Goal: Task Accomplishment & Management: Complete application form

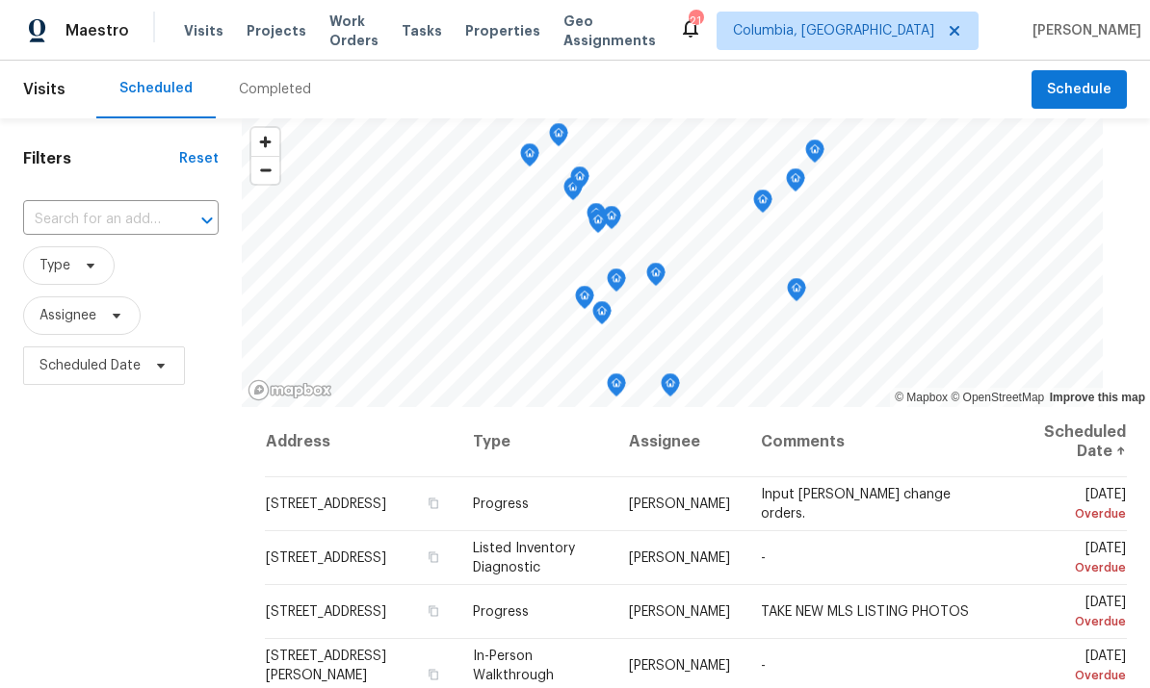
click at [265, 35] on span "Projects" at bounding box center [276, 30] width 60 height 19
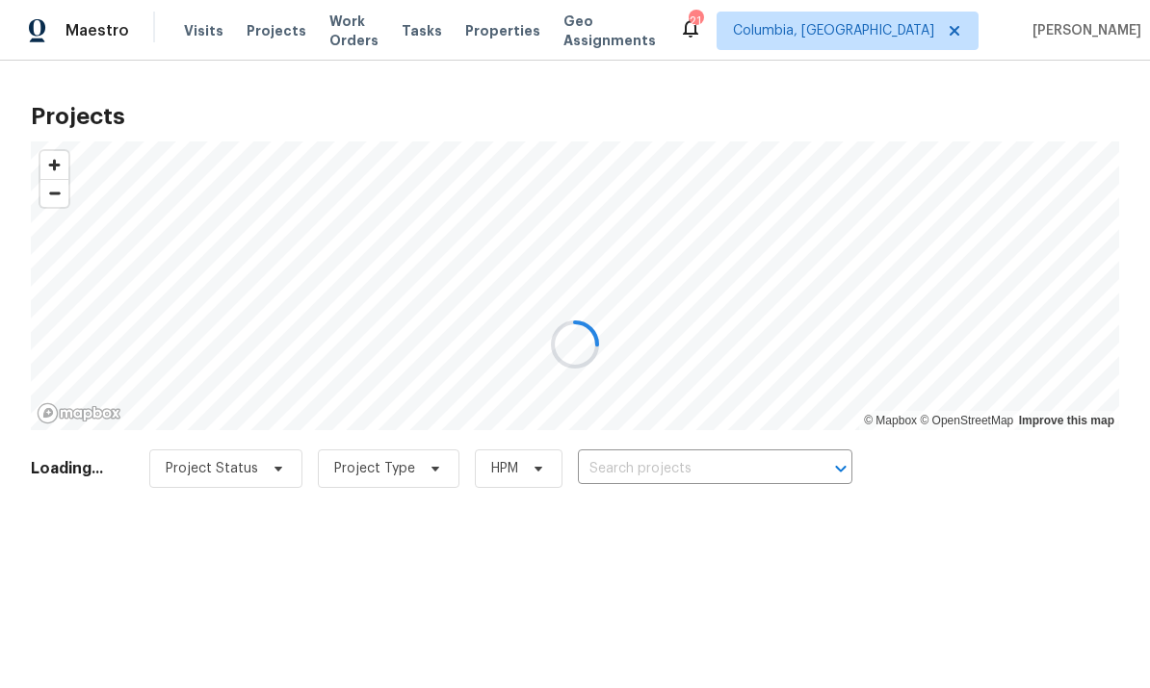
click at [642, 454] on div at bounding box center [575, 344] width 1150 height 688
click at [633, 476] on div at bounding box center [575, 344] width 1150 height 688
click at [637, 476] on div at bounding box center [575, 344] width 1150 height 688
click at [646, 475] on div at bounding box center [575, 344] width 1150 height 688
click at [647, 469] on div at bounding box center [575, 344] width 1150 height 688
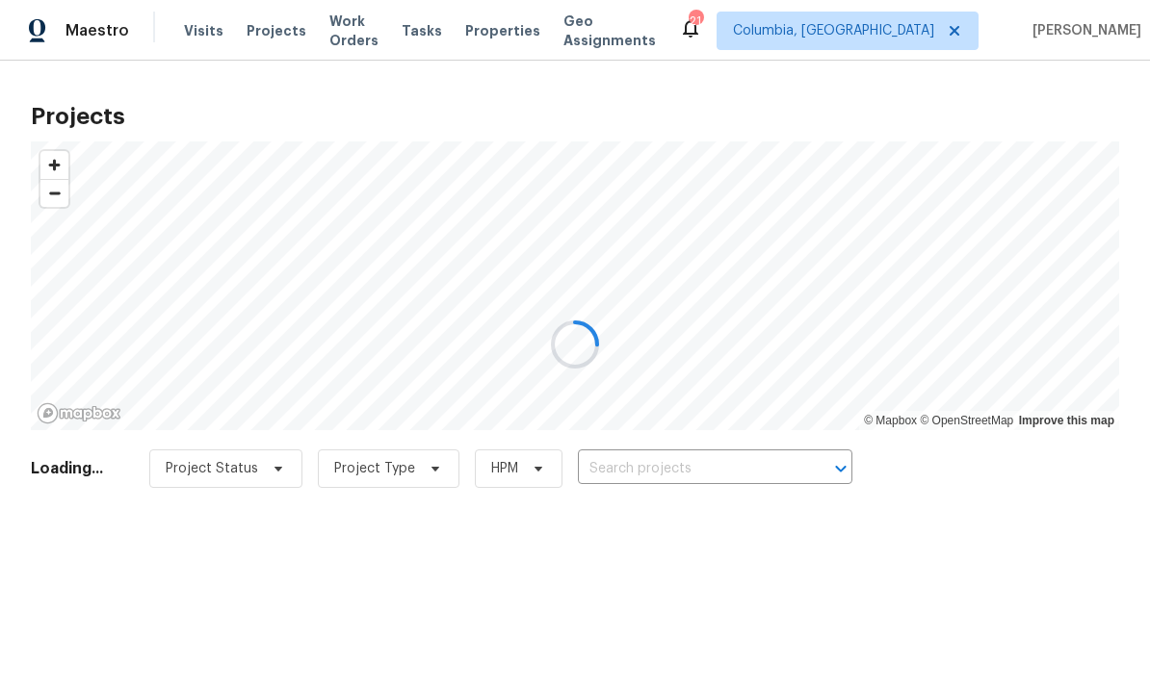
click at [697, 461] on div at bounding box center [575, 344] width 1150 height 688
click at [711, 462] on div at bounding box center [575, 344] width 1150 height 688
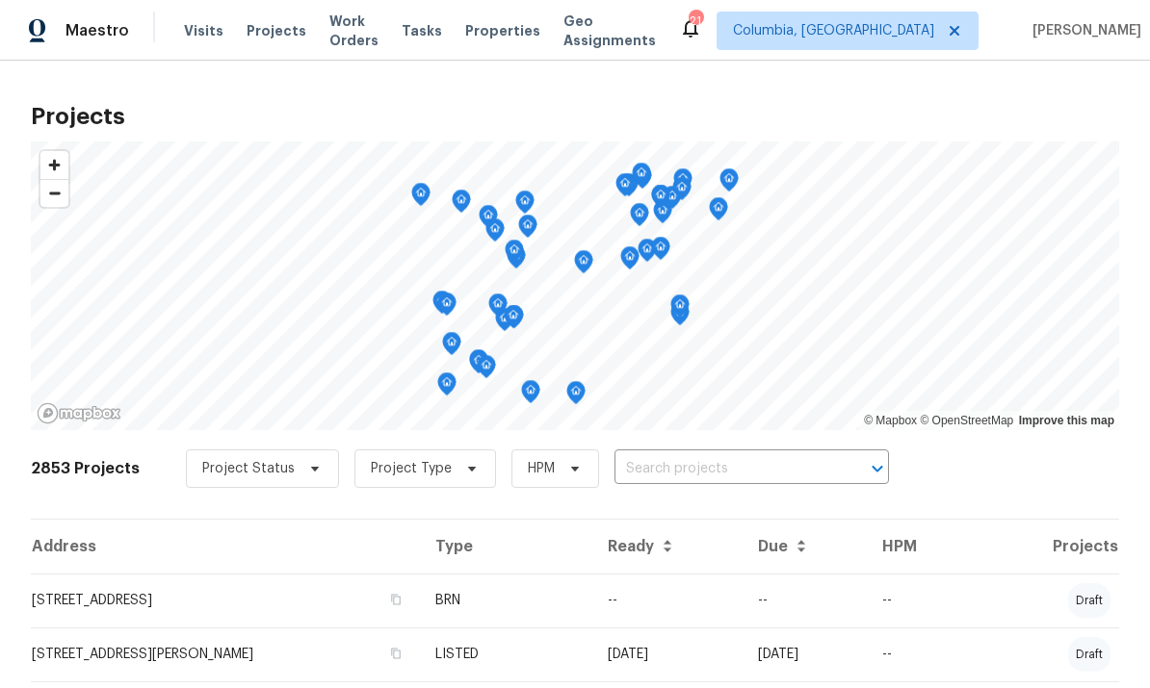
click at [724, 463] on input "text" at bounding box center [724, 469] width 220 height 30
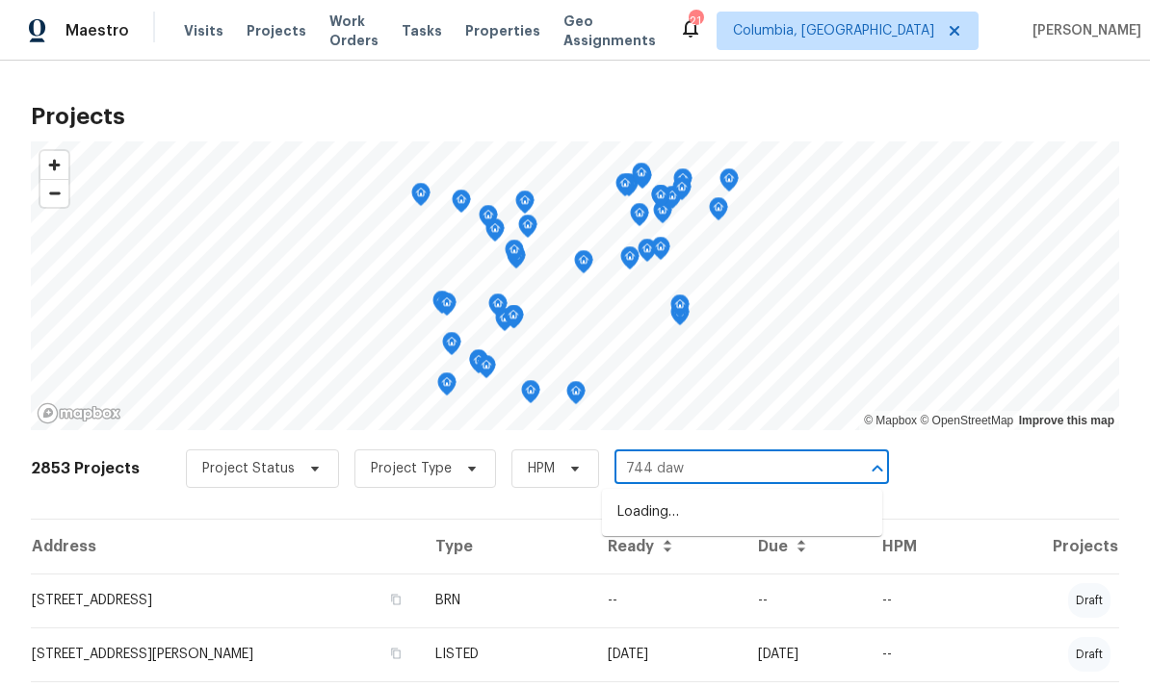
type input "744 daws"
click at [756, 511] on li "[STREET_ADDRESS]" at bounding box center [742, 513] width 280 height 33
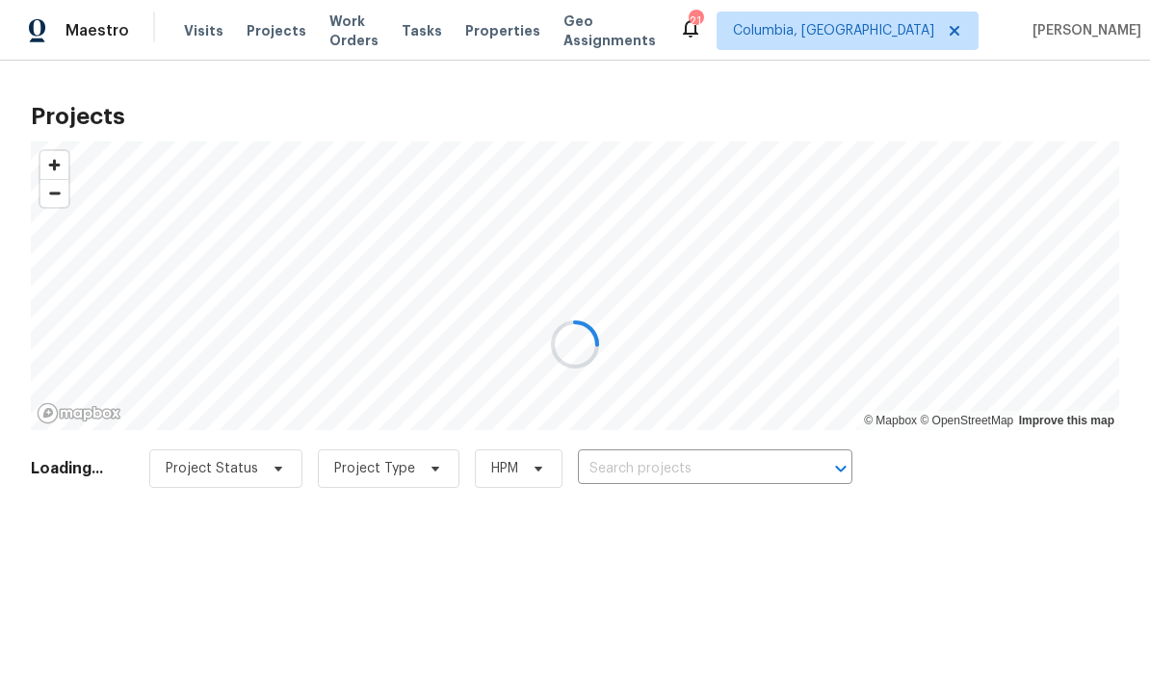
type input "[STREET_ADDRESS]"
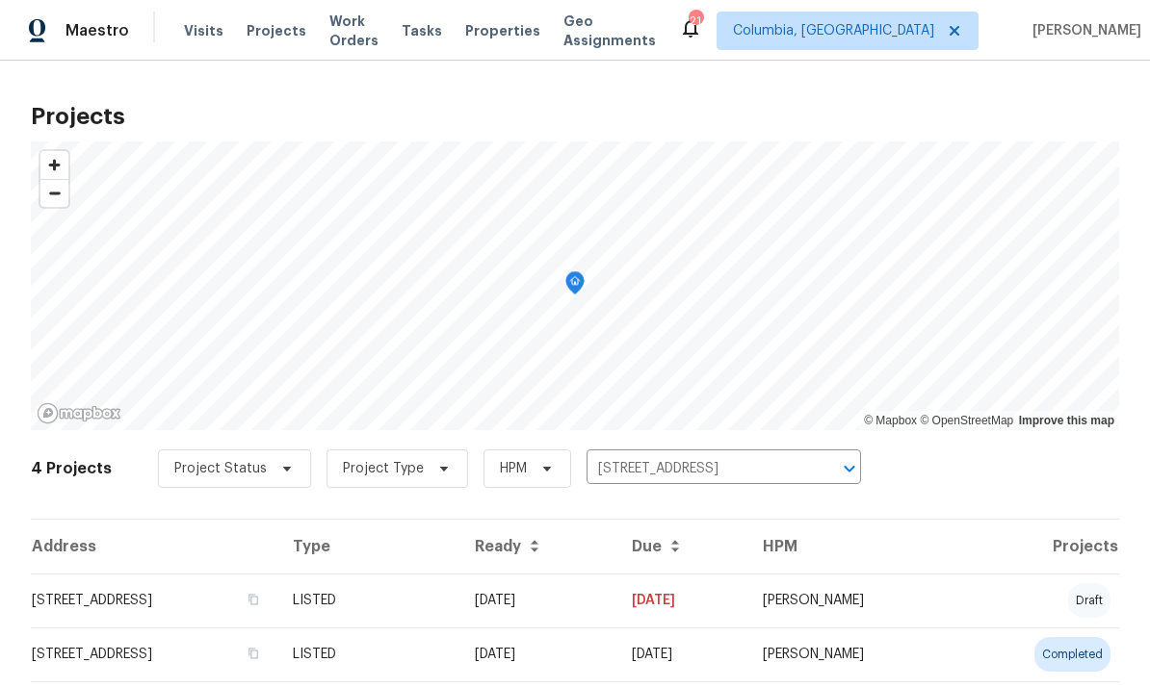
click at [277, 582] on td "[STREET_ADDRESS]" at bounding box center [154, 601] width 246 height 54
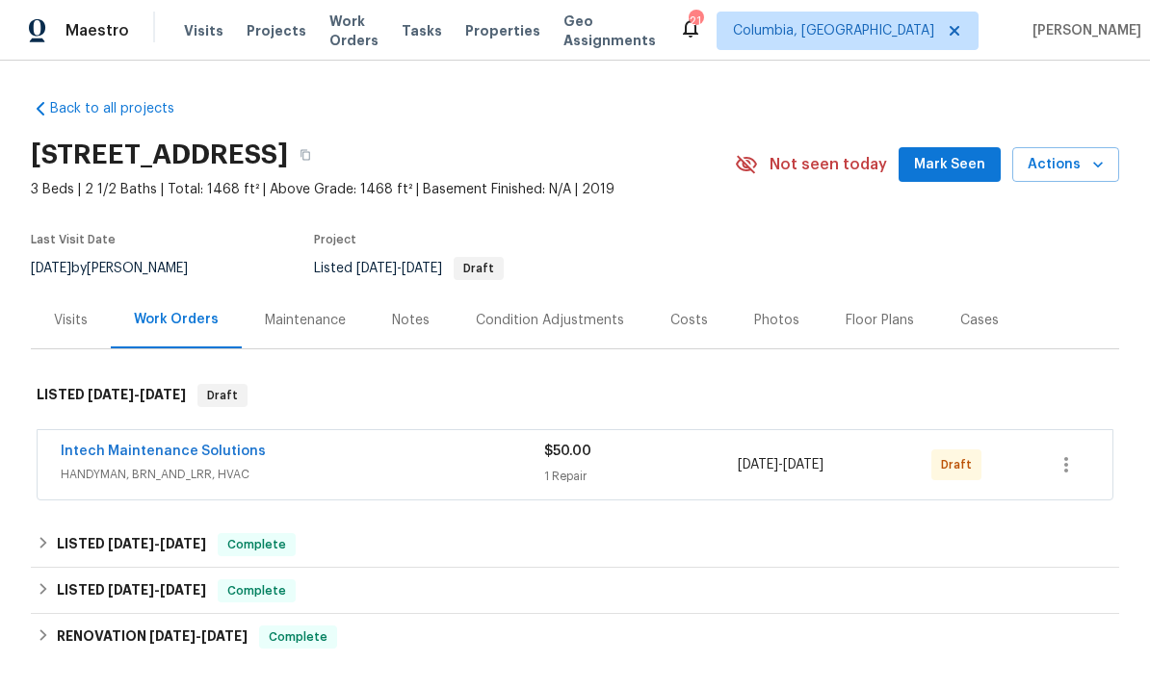
click at [189, 452] on link "Intech Maintenance Solutions" at bounding box center [163, 451] width 205 height 13
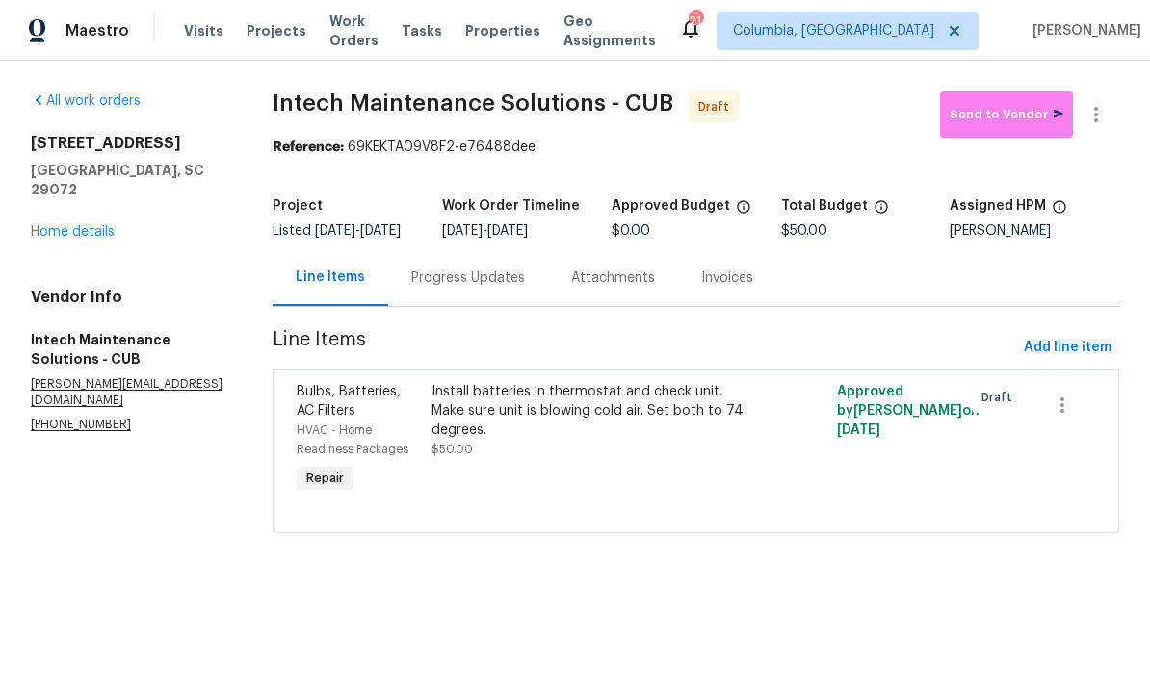
click at [477, 288] on div "Progress Updates" at bounding box center [468, 278] width 114 height 19
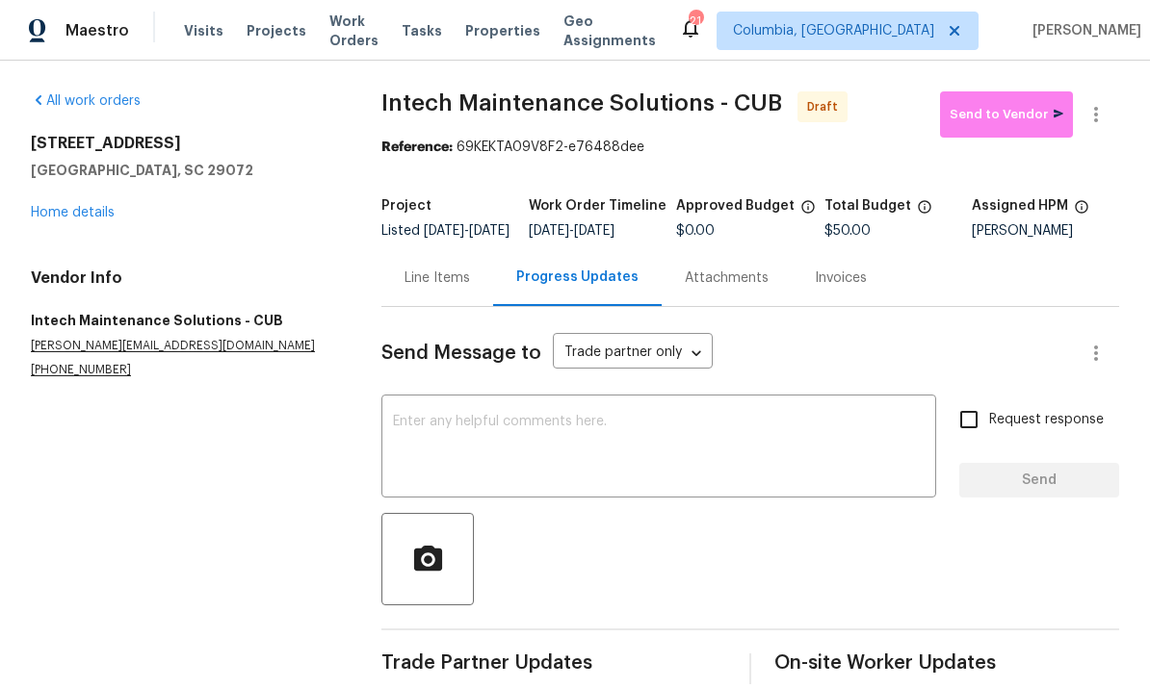
scroll to position [41, 0]
click at [443, 269] on div "Line Items" at bounding box center [436, 278] width 65 height 19
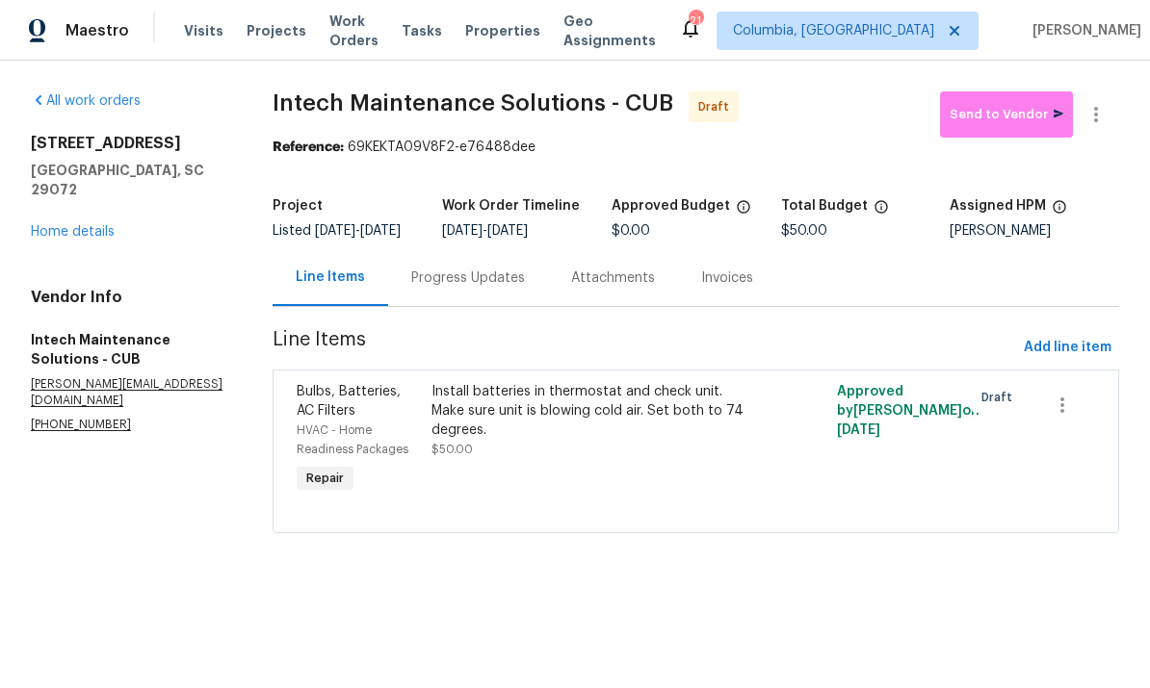
click at [619, 478] on div "Install batteries in thermostat and check unit. Make sure unit is blowing cold …" at bounding box center [594, 439] width 337 height 127
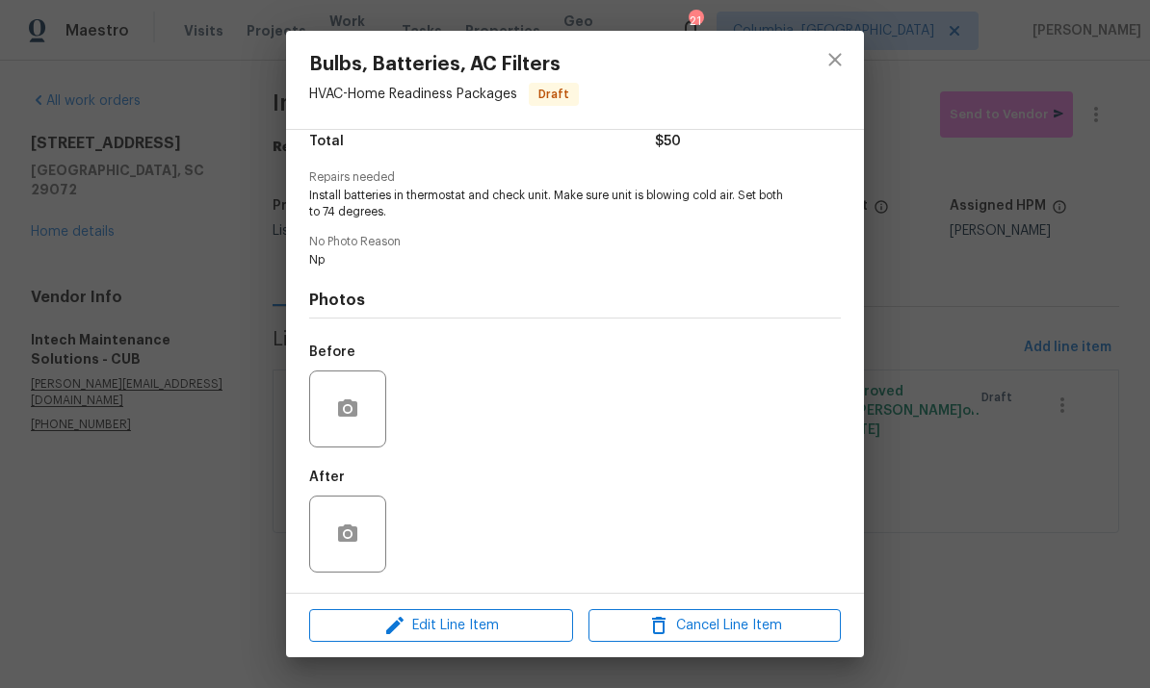
scroll to position [170, 0]
click at [496, 525] on div "After" at bounding box center [574, 521] width 531 height 125
click at [465, 399] on div "Before" at bounding box center [574, 396] width 531 height 125
click at [478, 575] on div "After" at bounding box center [574, 521] width 531 height 125
click at [471, 406] on div "Before" at bounding box center [574, 396] width 531 height 125
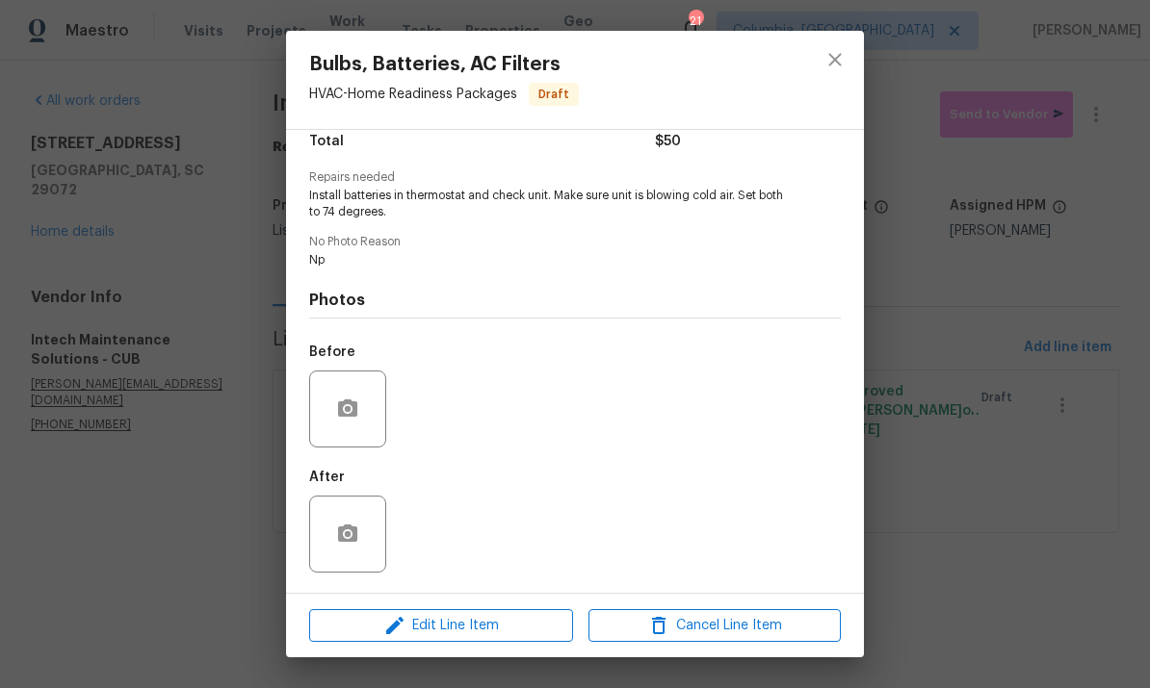
click at [457, 564] on div "After" at bounding box center [574, 521] width 531 height 125
click at [832, 57] on icon "close" at bounding box center [834, 59] width 13 height 13
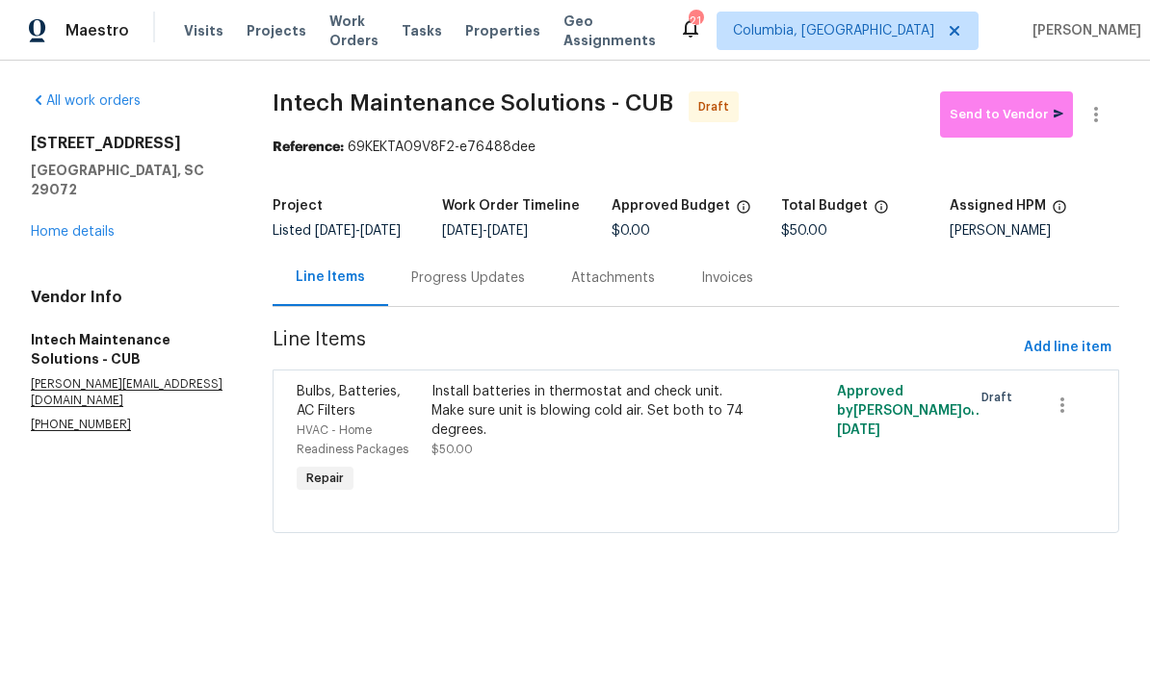
click at [473, 288] on div "Progress Updates" at bounding box center [468, 278] width 114 height 19
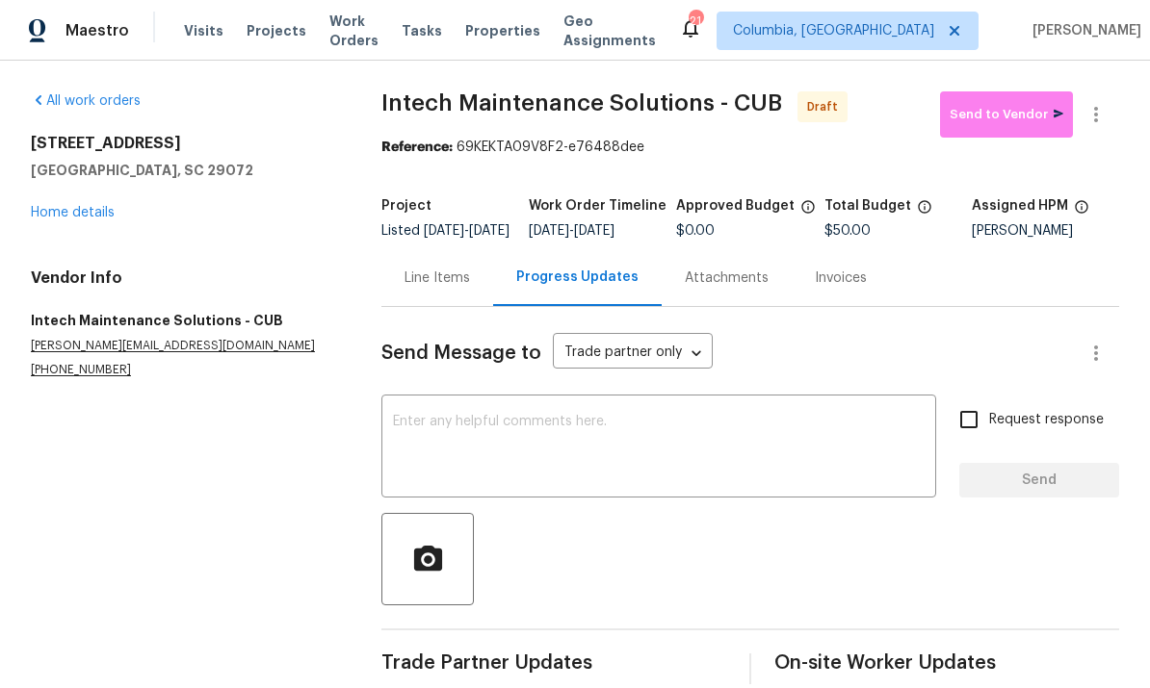
click at [514, 451] on textarea at bounding box center [658, 448] width 531 height 67
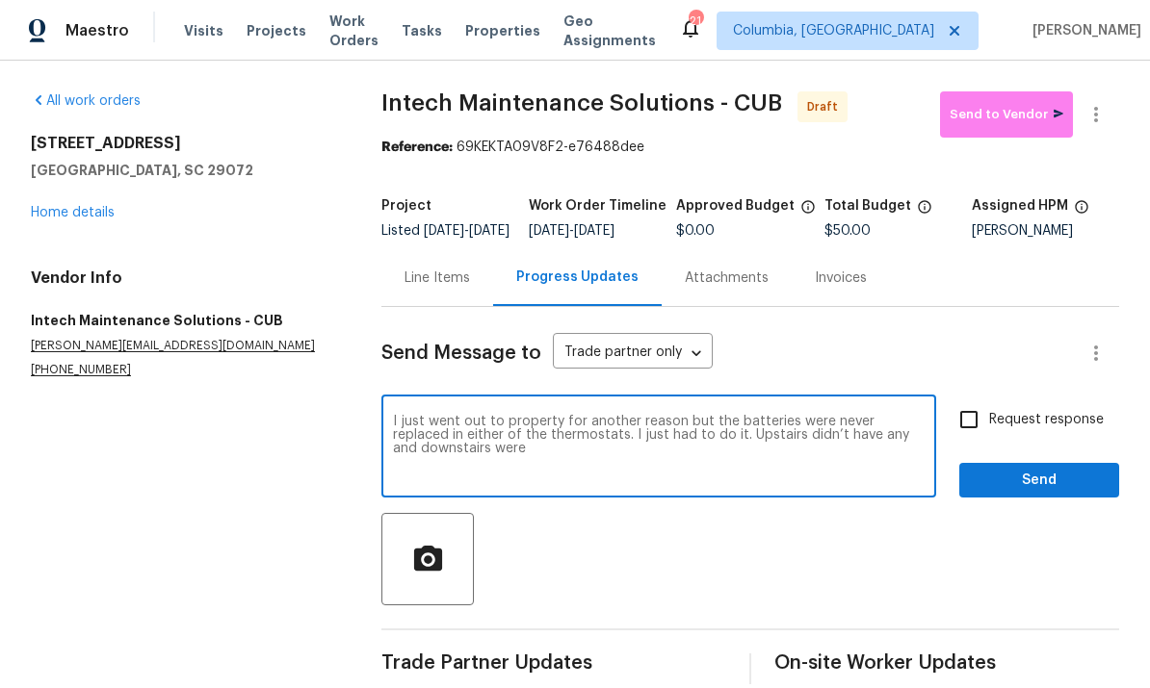
type textarea "I just went out to property for another reason but the batteries were never rep…"
click at [434, 278] on div "Line Items" at bounding box center [437, 277] width 112 height 57
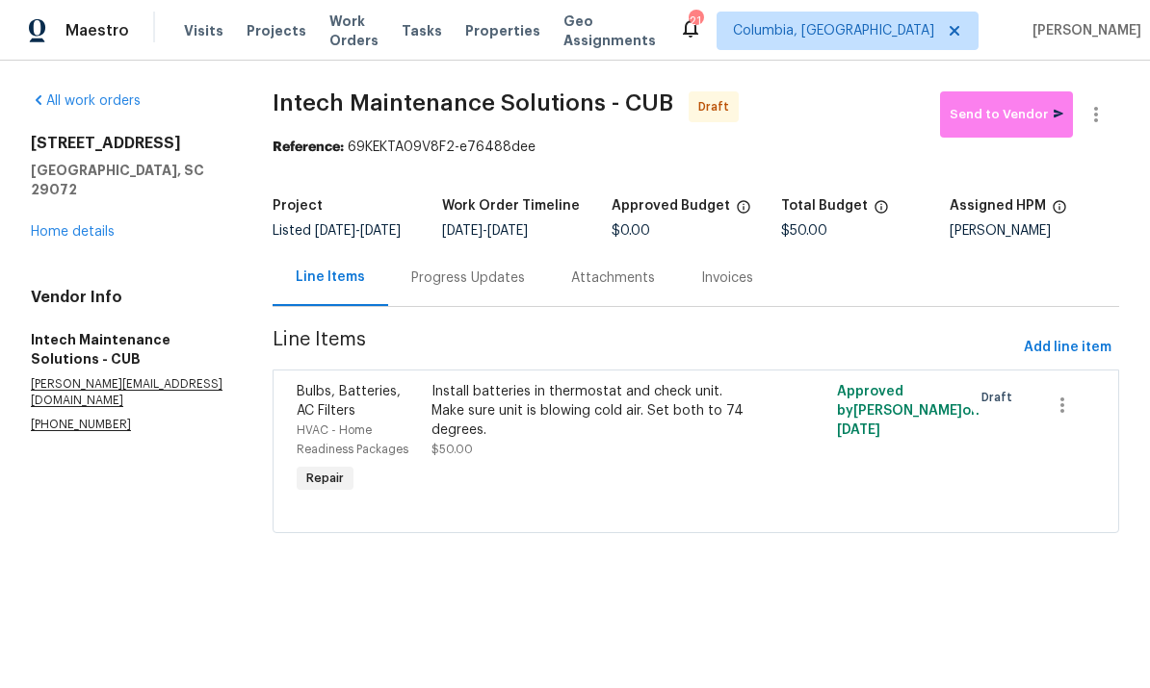
click at [82, 225] on link "Home details" at bounding box center [73, 231] width 84 height 13
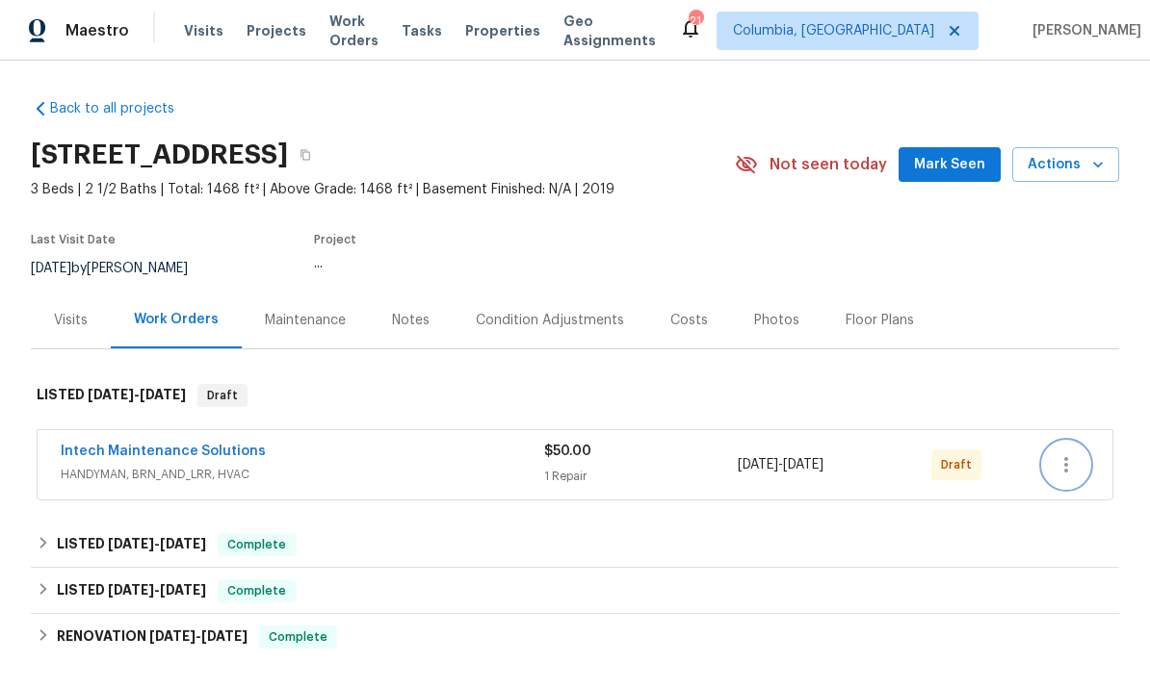
click at [1072, 465] on icon "button" at bounding box center [1065, 464] width 23 height 23
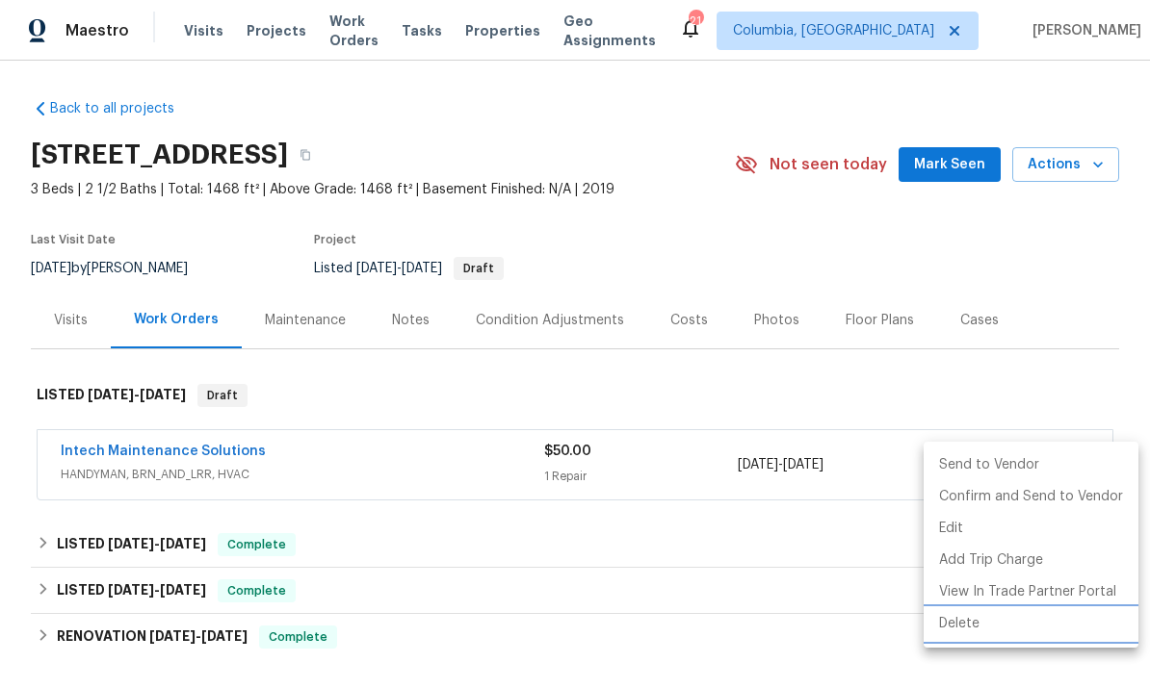
click at [964, 625] on li "Delete" at bounding box center [1030, 624] width 215 height 32
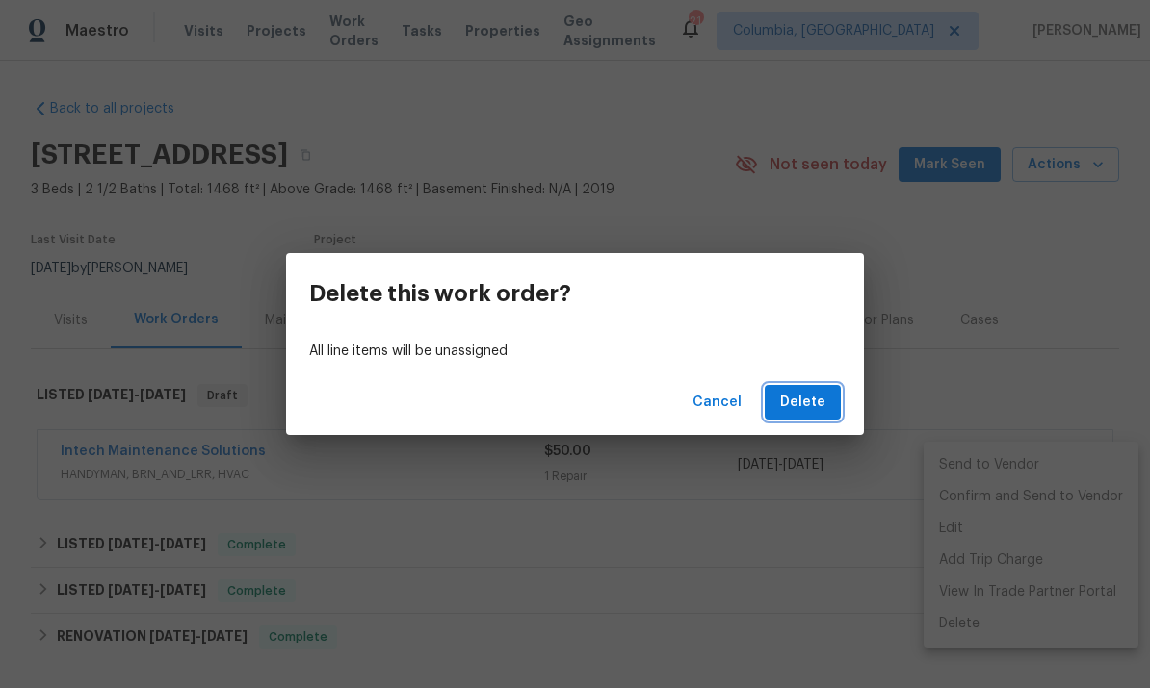
click at [810, 402] on span "Delete" at bounding box center [802, 403] width 45 height 24
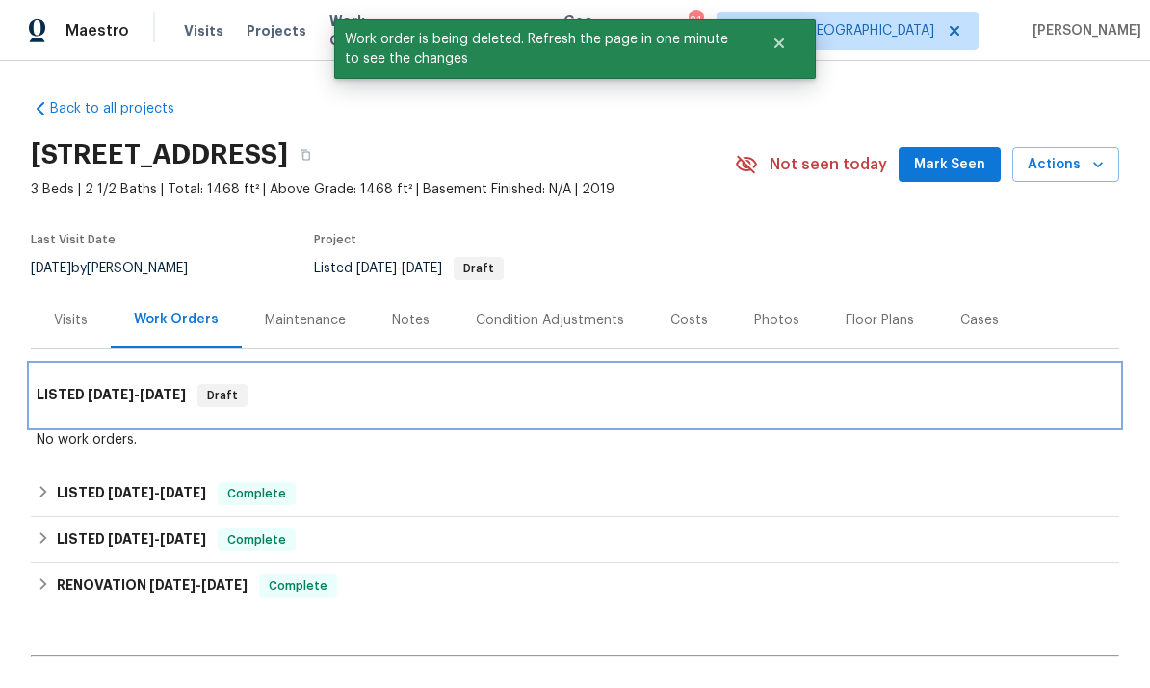
click at [762, 425] on div "LISTED [DATE] - [DATE] Draft" at bounding box center [575, 396] width 1088 height 62
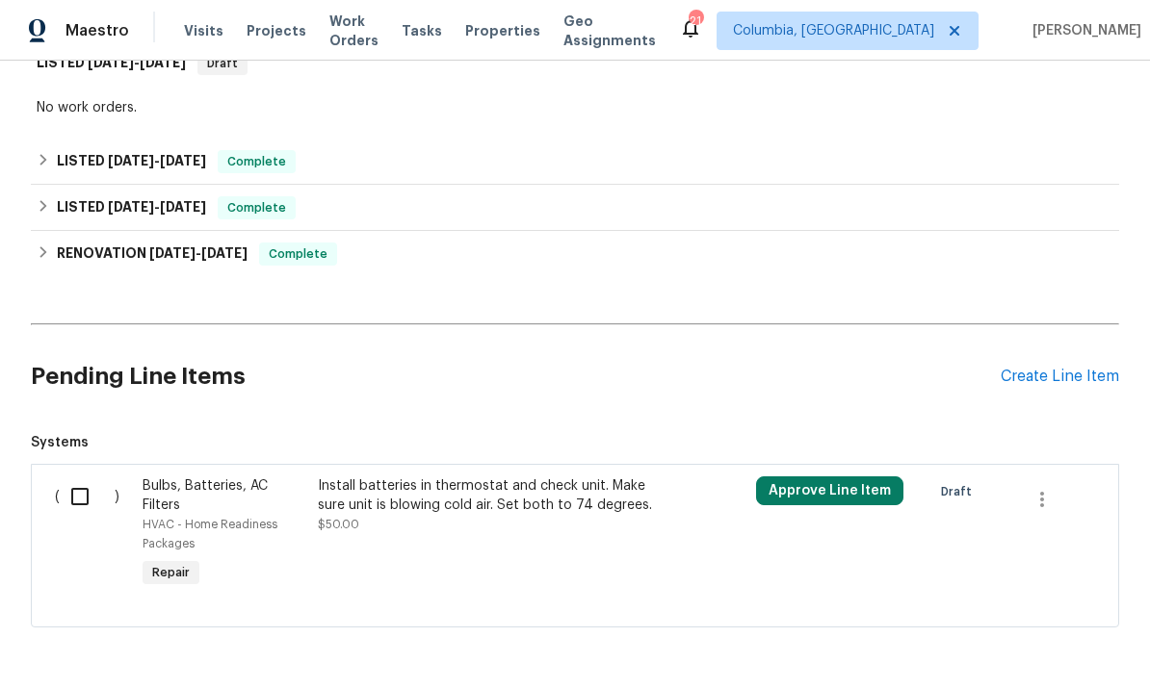
scroll to position [331, 0]
click at [1052, 493] on icon "button" at bounding box center [1041, 500] width 23 height 23
click at [1046, 505] on li "Cancel" at bounding box center [1056, 500] width 74 height 32
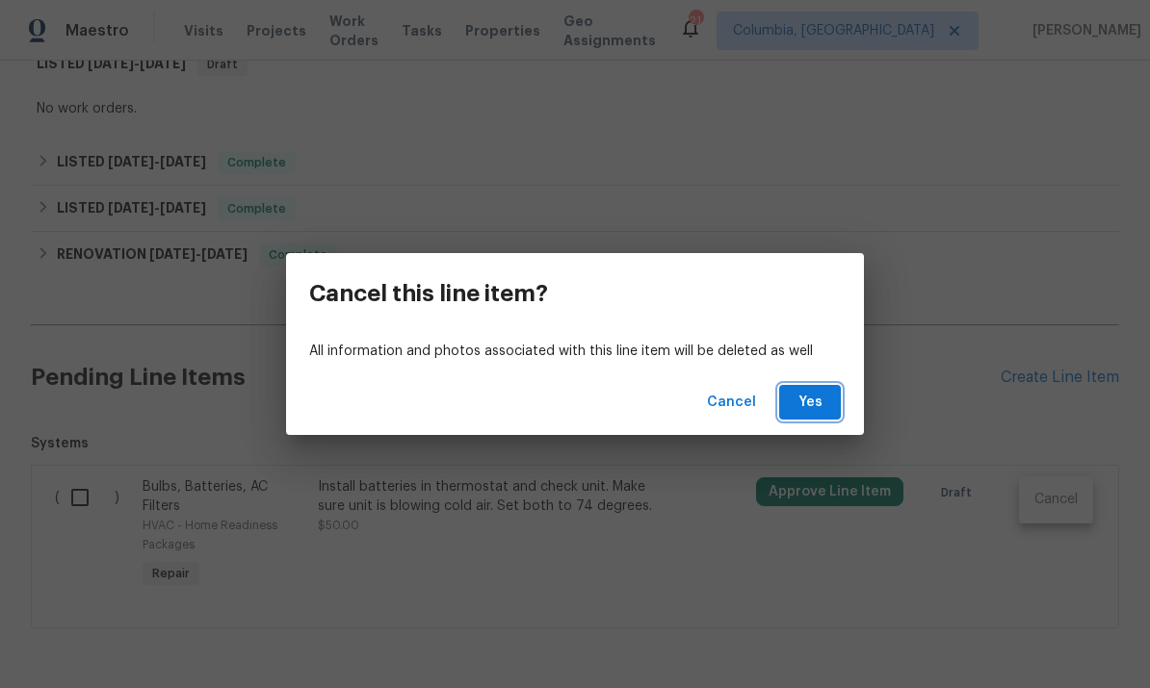
click at [809, 391] on span "Yes" at bounding box center [809, 403] width 31 height 24
click at [797, 404] on span "Yes" at bounding box center [809, 403] width 31 height 24
click at [814, 409] on span "Yes" at bounding box center [809, 403] width 31 height 24
click at [824, 400] on span "Yes" at bounding box center [809, 403] width 31 height 24
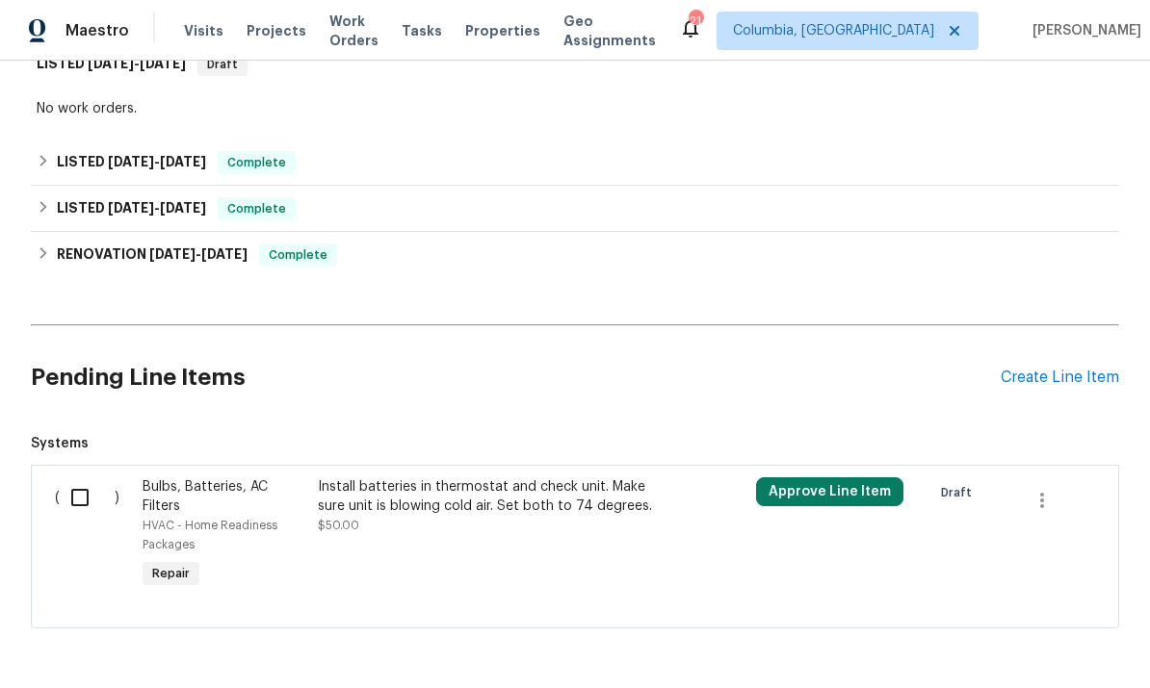
click at [1045, 373] on div "Create Line Item" at bounding box center [1059, 378] width 118 height 18
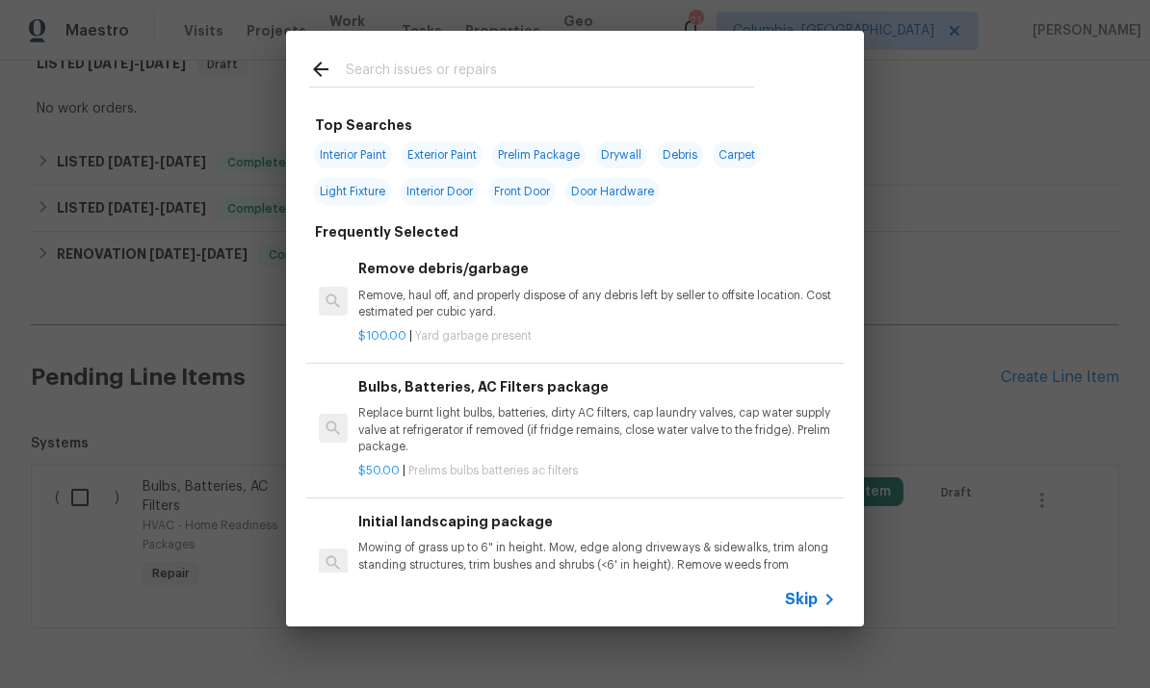
click at [426, 63] on input "text" at bounding box center [550, 72] width 408 height 29
type input "V"
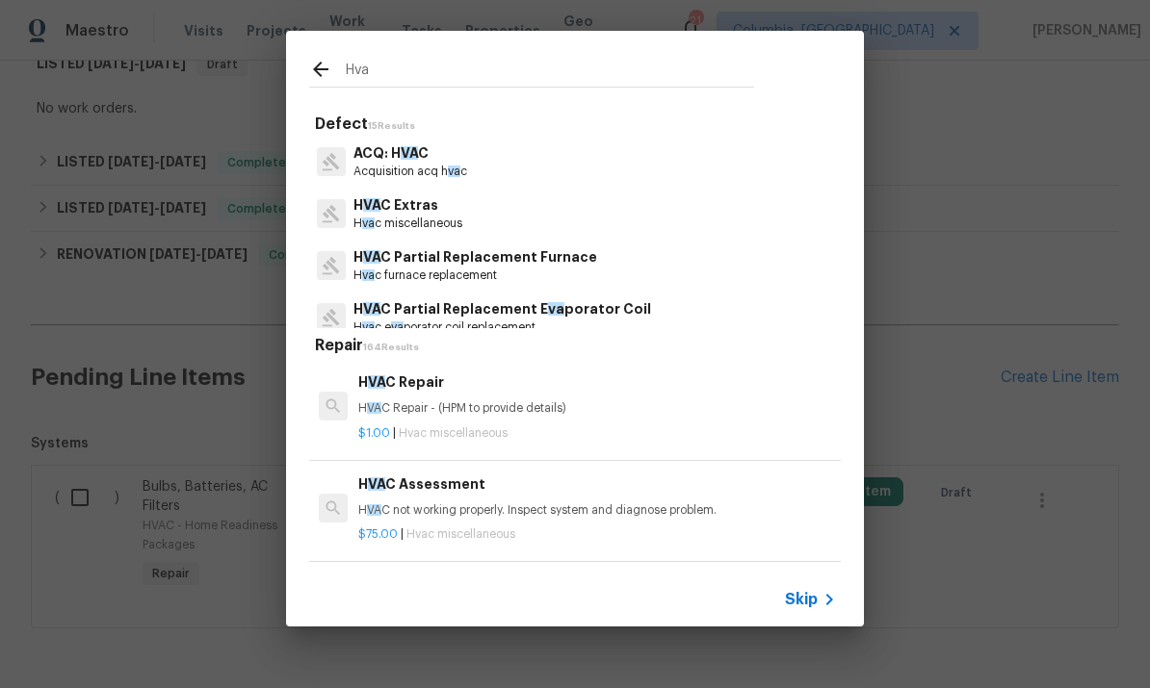
type input "Hvac"
click at [459, 218] on p "Hvac miscellaneous" at bounding box center [406, 224] width 106 height 16
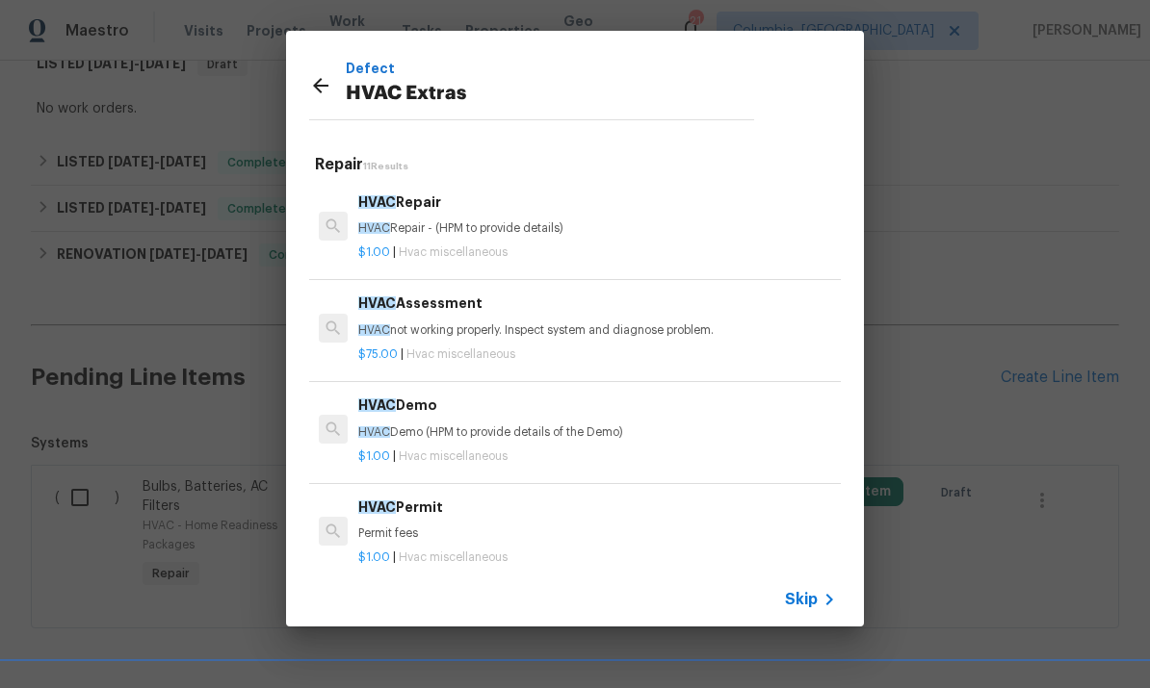
click at [517, 238] on div "$1.00 | Hvac miscellaneous" at bounding box center [597, 249] width 478 height 24
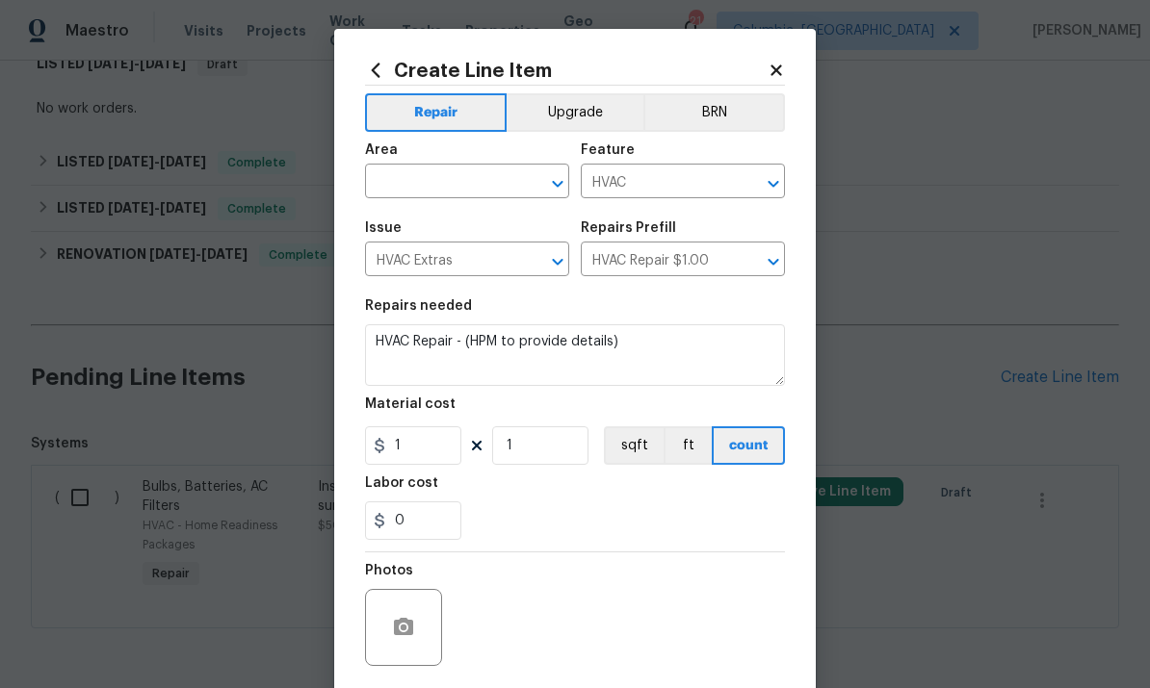
click at [492, 185] on input "text" at bounding box center [440, 183] width 150 height 30
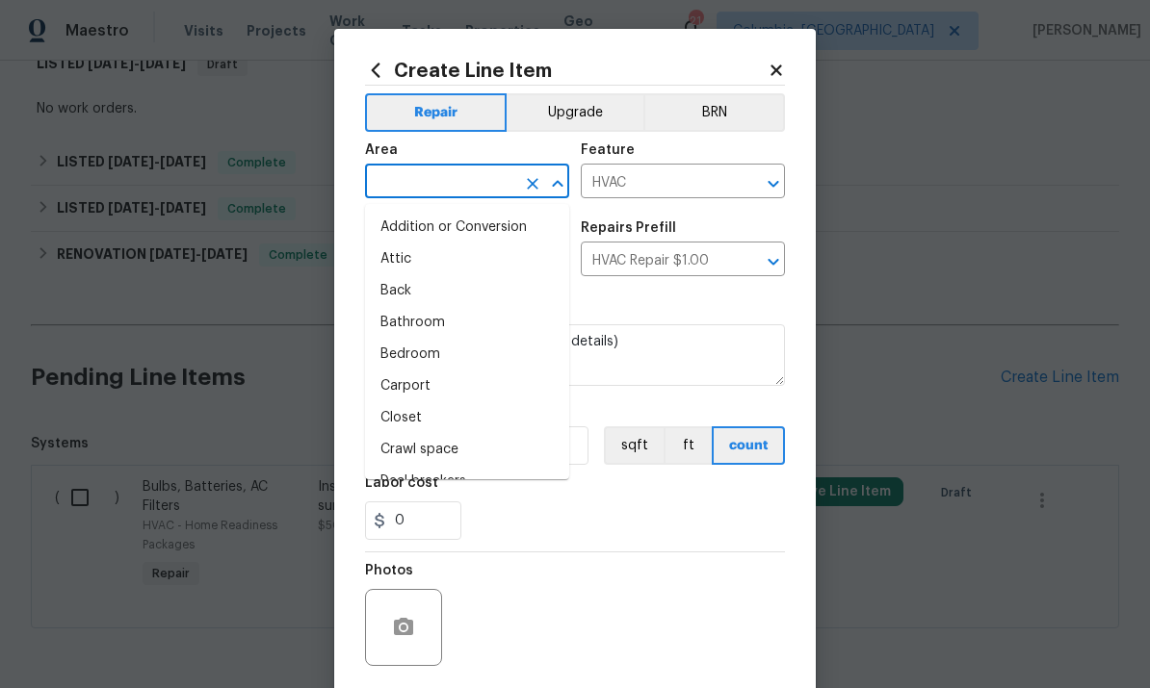
type input "e"
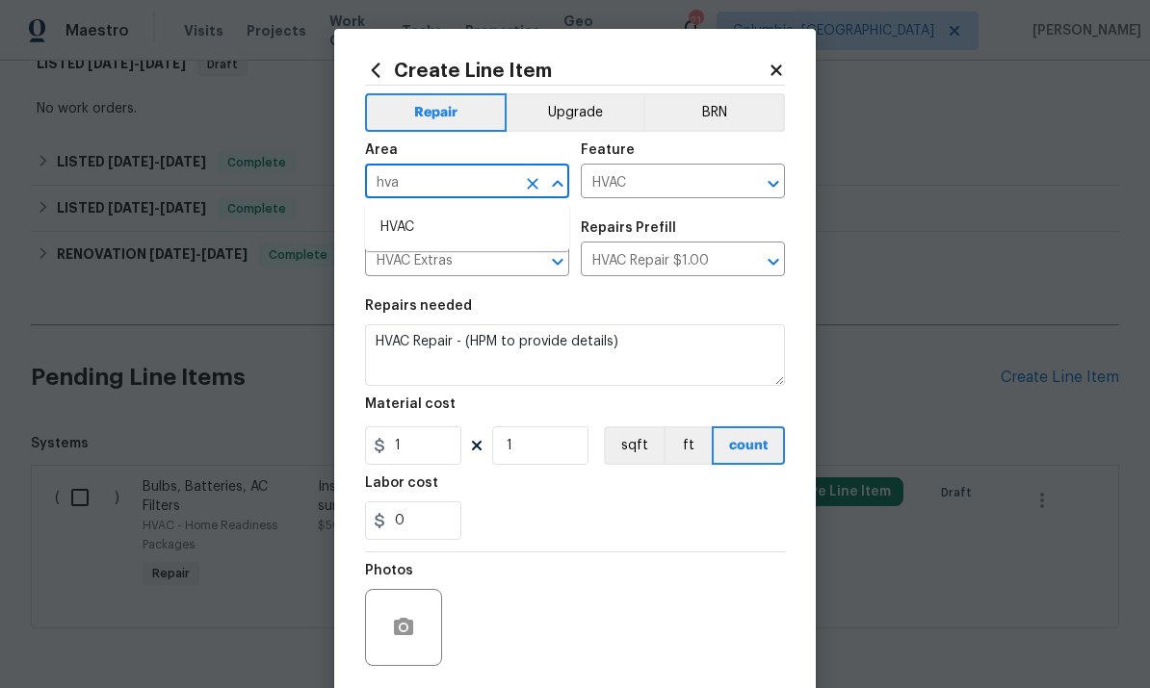
click at [444, 233] on li "HVAC" at bounding box center [467, 228] width 204 height 32
type input "HVAC"
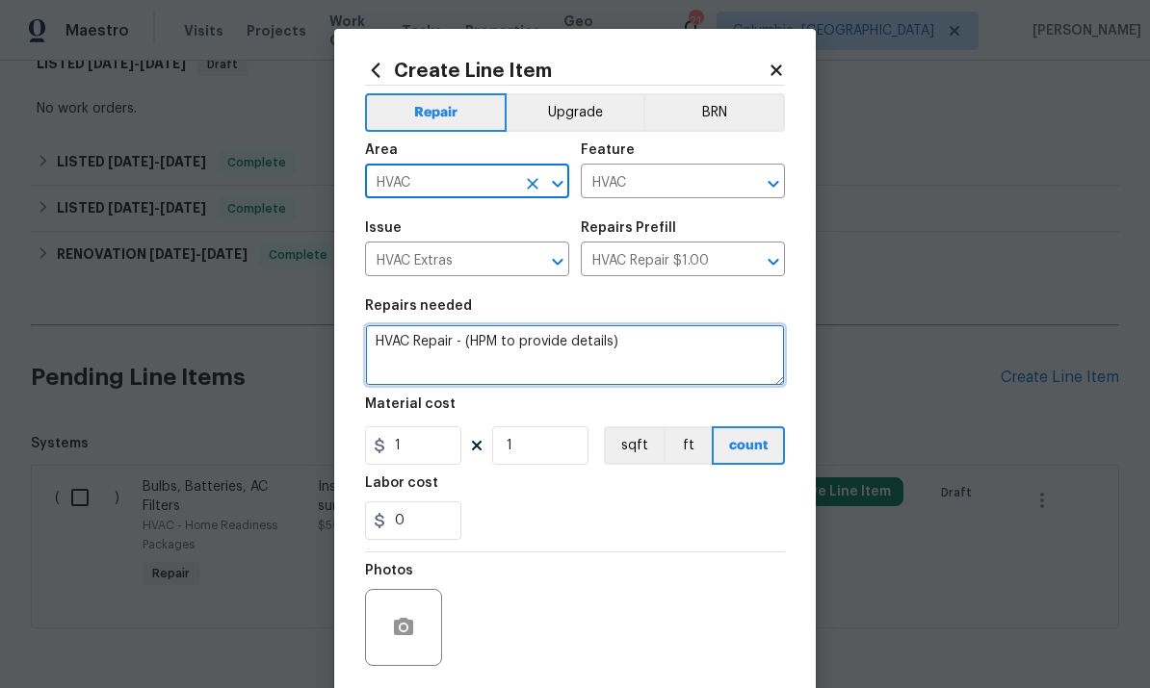
click at [459, 351] on textarea "HVAC Repair - (HPM to provide details)" at bounding box center [575, 355] width 420 height 62
click at [459, 350] on textarea "HVAC Repair - (HPM to provide details)" at bounding box center [575, 355] width 420 height 62
click at [464, 346] on textarea "HVAC Repair - (HPM to provide details)" at bounding box center [575, 355] width 420 height 62
click at [464, 345] on textarea "HVAC Repair - (HPM to provide details)" at bounding box center [575, 355] width 420 height 62
click at [486, 349] on textarea "HVAC Repair - (HPM to provide details)" at bounding box center [575, 355] width 420 height 62
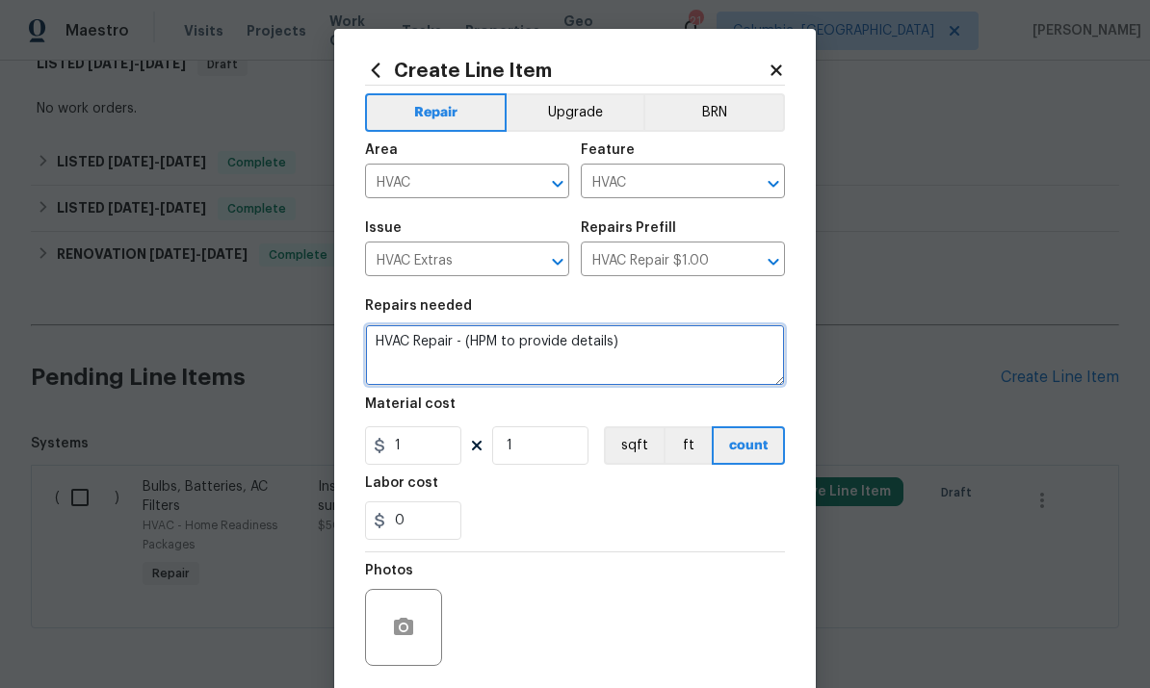
click at [486, 349] on textarea "HVAC Repair - (HPM to provide details)" at bounding box center [575, 355] width 420 height 62
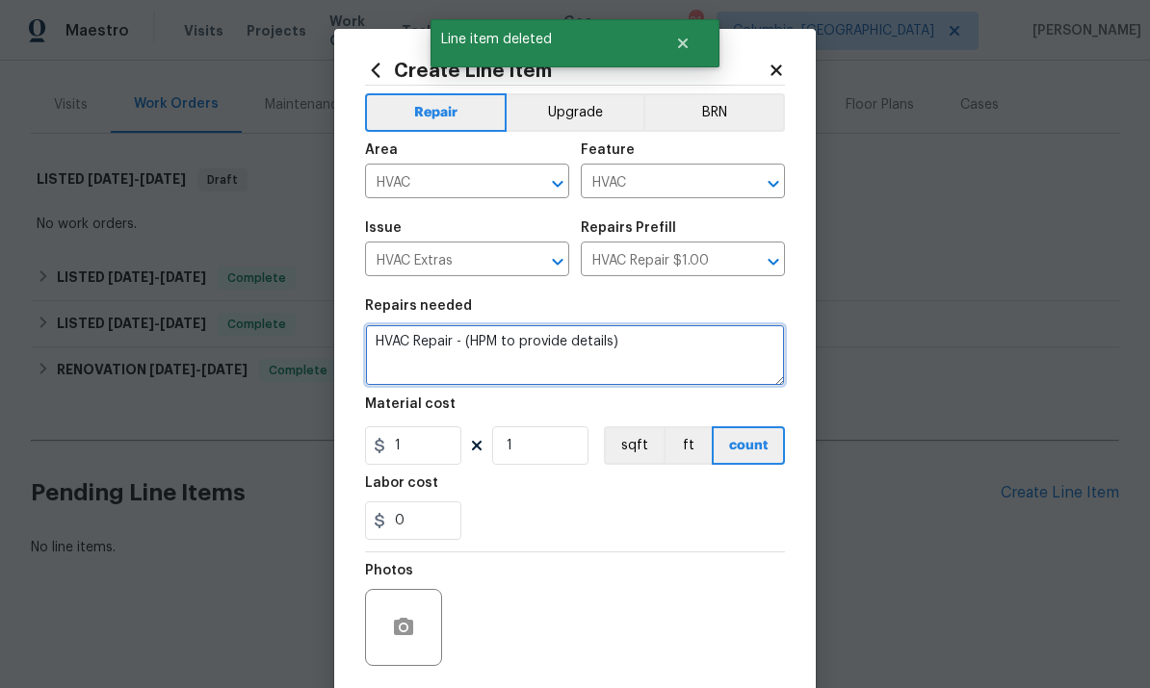
type input "0"
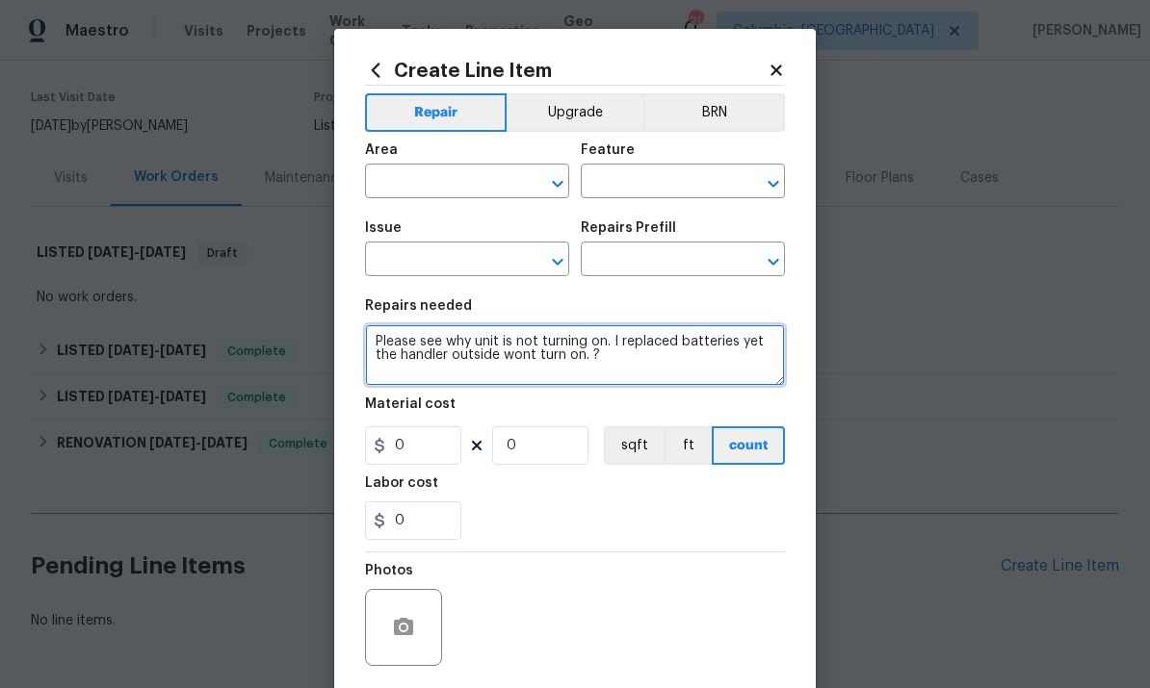
type textarea "Please see why unit is not turning on. I replaced batteries yet the handler out…"
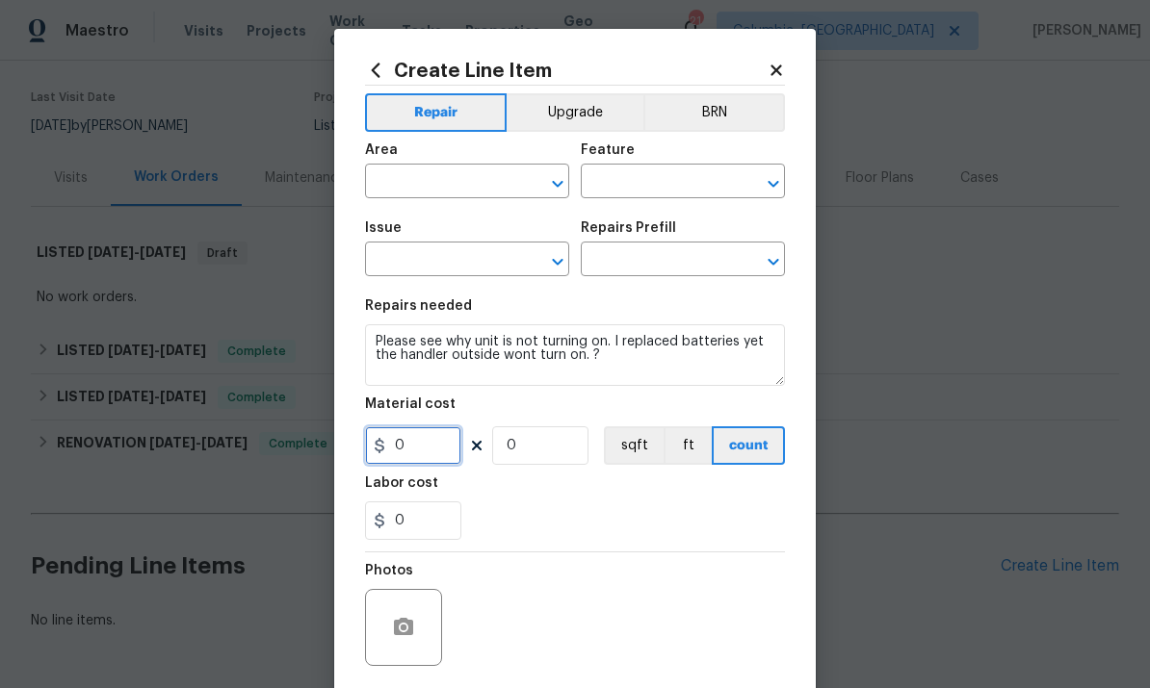
click at [426, 457] on input "0" at bounding box center [413, 445] width 96 height 39
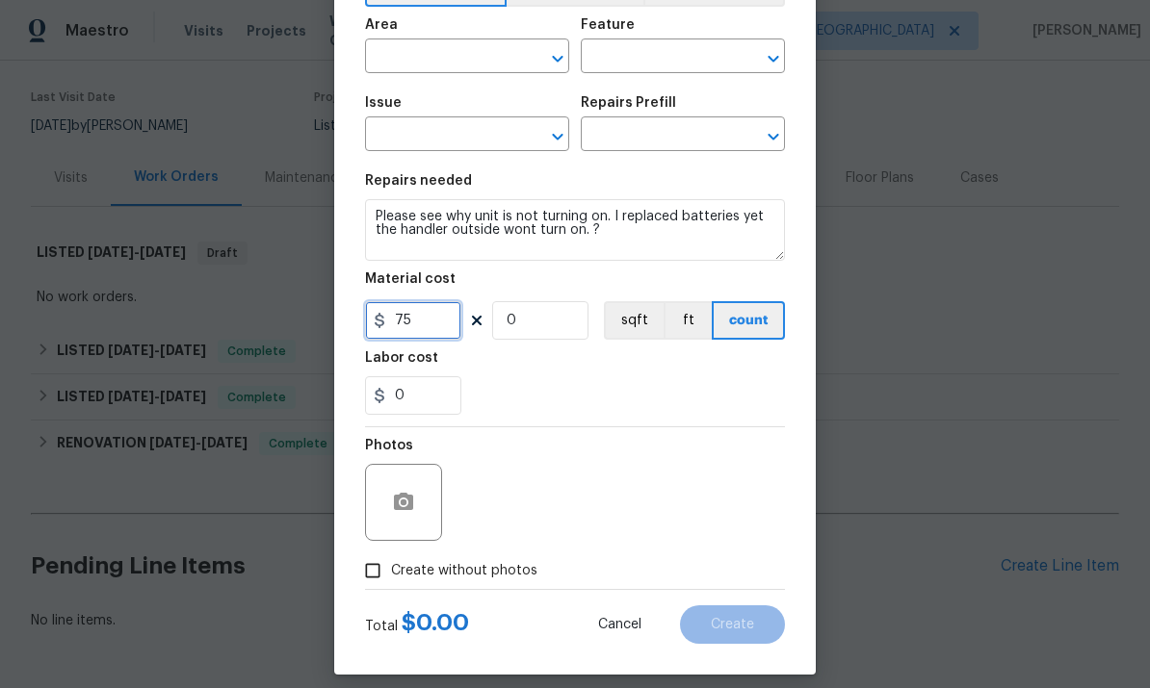
scroll to position [13, 0]
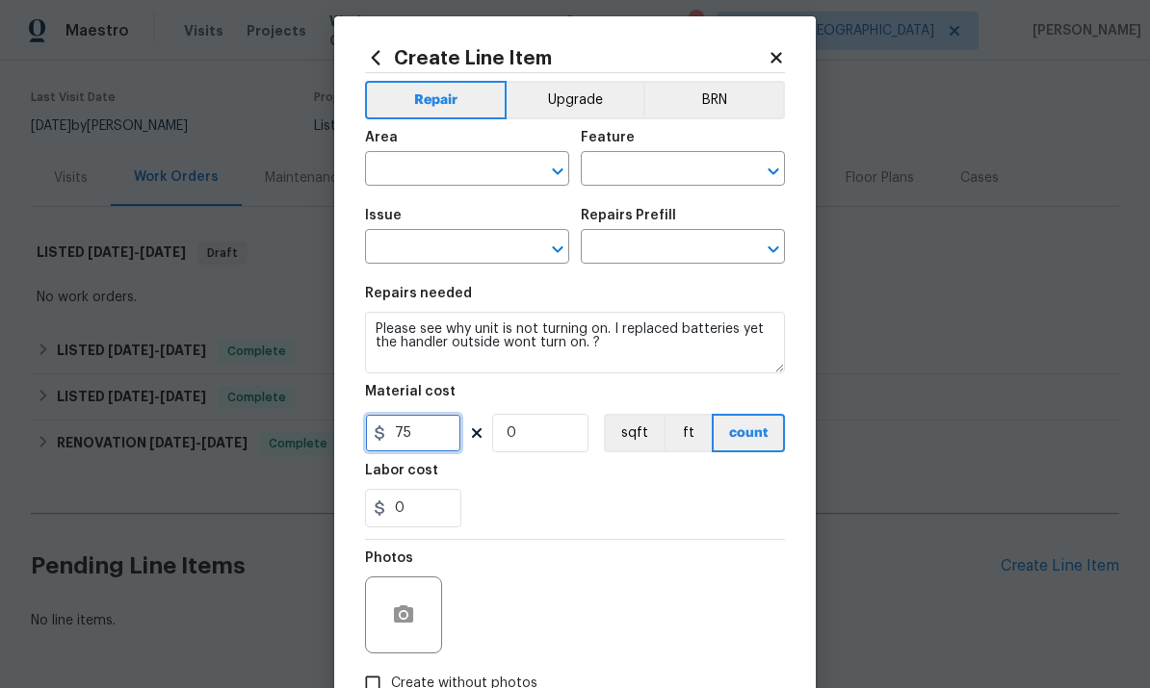
type input "75"
click at [451, 167] on input "text" at bounding box center [440, 171] width 150 height 30
click at [457, 223] on li "HVAC" at bounding box center [467, 215] width 204 height 32
type input "HVAC"
click at [456, 223] on div "Issue" at bounding box center [467, 221] width 204 height 25
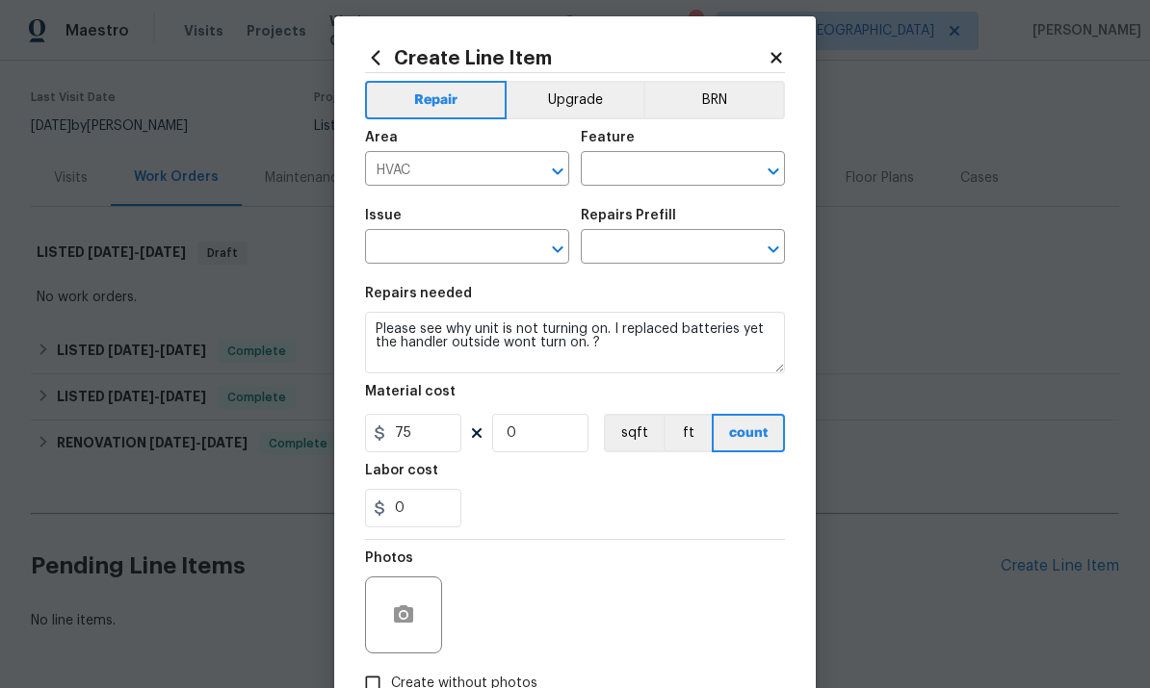
click at [688, 173] on input "text" at bounding box center [656, 171] width 150 height 30
click at [645, 272] on li "HVAC" at bounding box center [683, 261] width 204 height 32
type input "HVAC"
click at [644, 271] on div "Issue ​ Repairs Prefill ​" at bounding box center [575, 236] width 420 height 78
click at [463, 254] on input "text" at bounding box center [440, 249] width 150 height 30
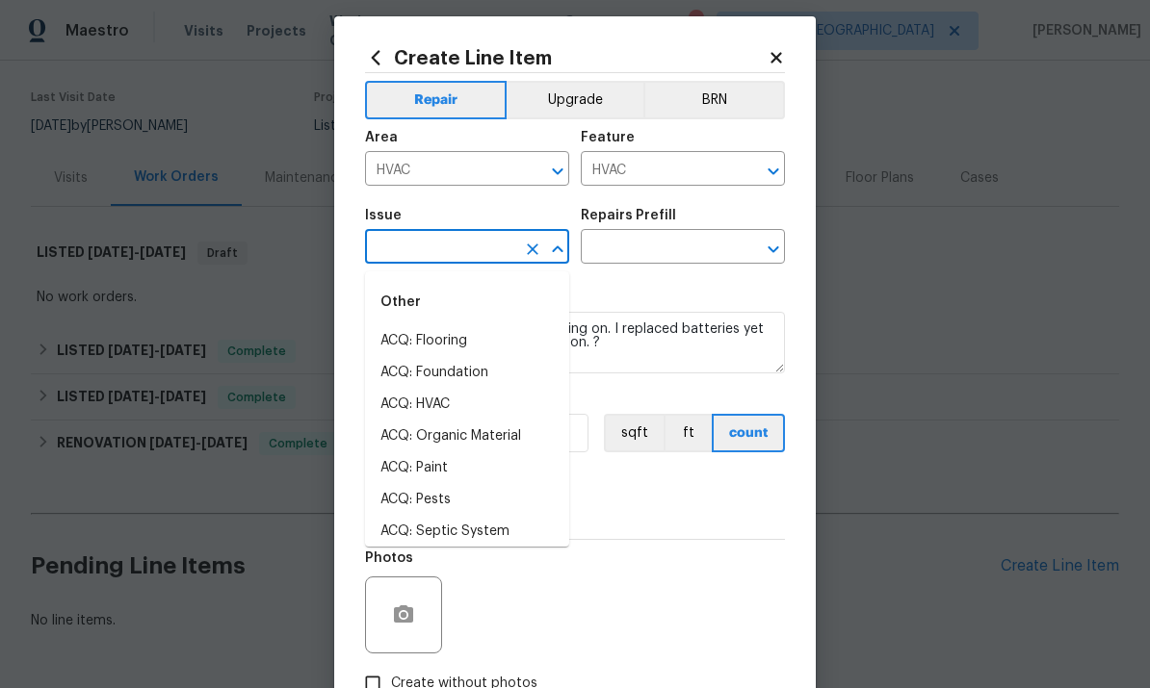
type input "l"
type input "and"
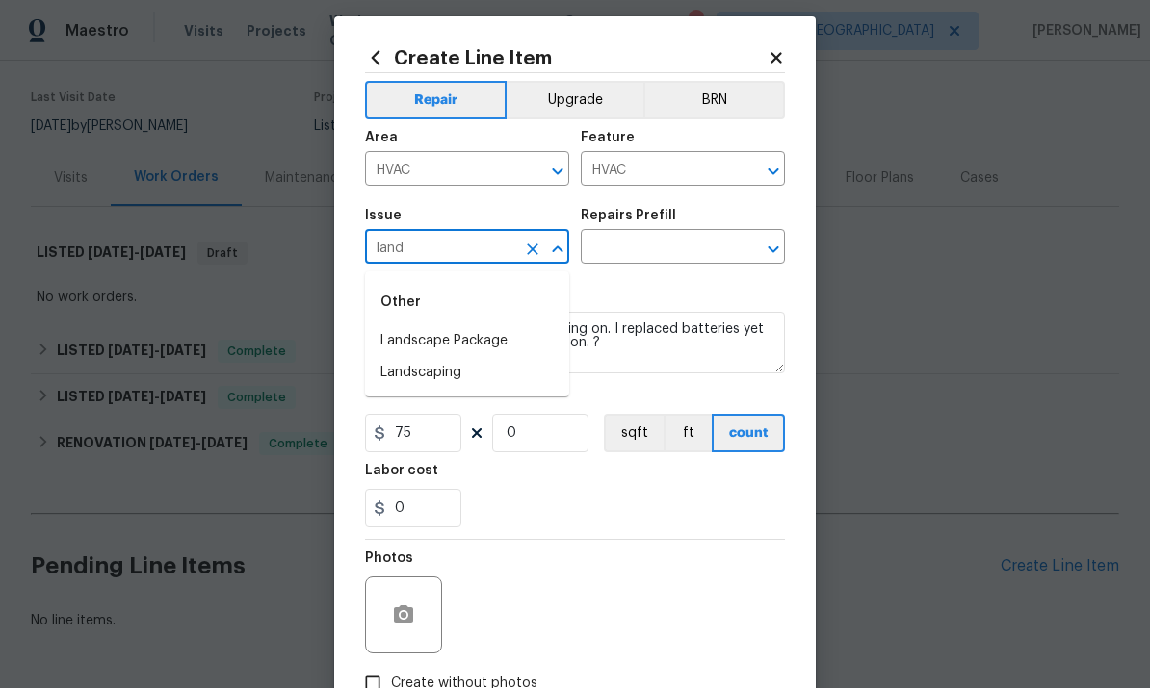
click at [482, 375] on li "Landscaping" at bounding box center [467, 373] width 204 height 32
type input "Landscaping"
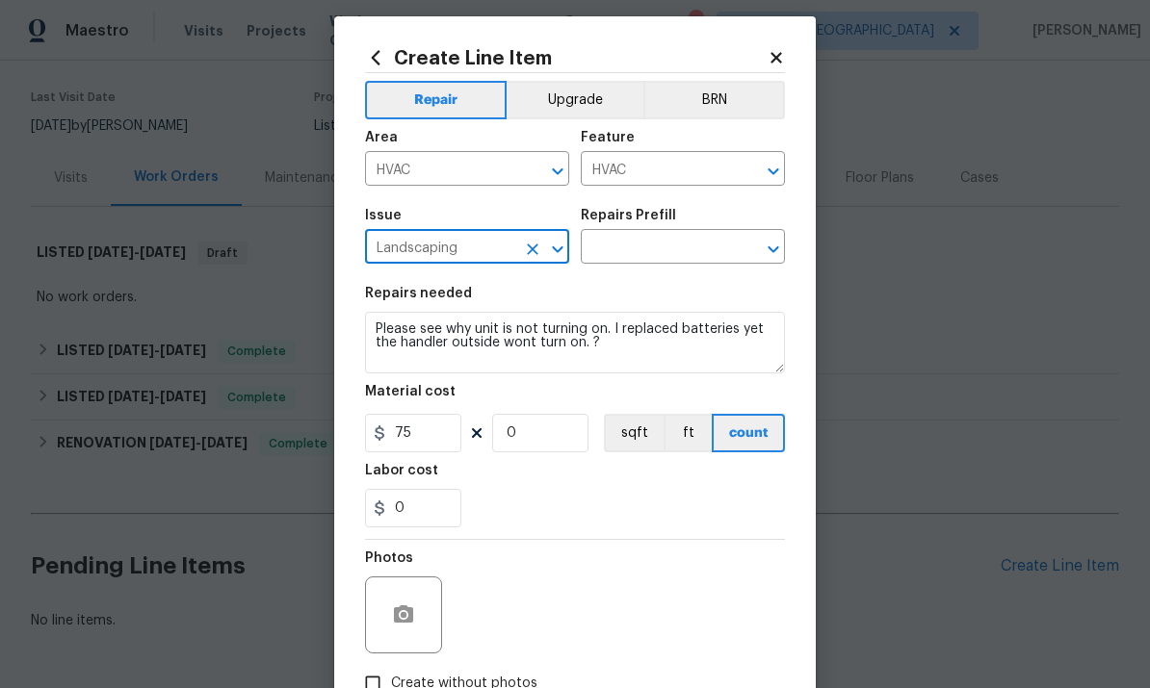
click at [685, 243] on input "text" at bounding box center [656, 249] width 150 height 30
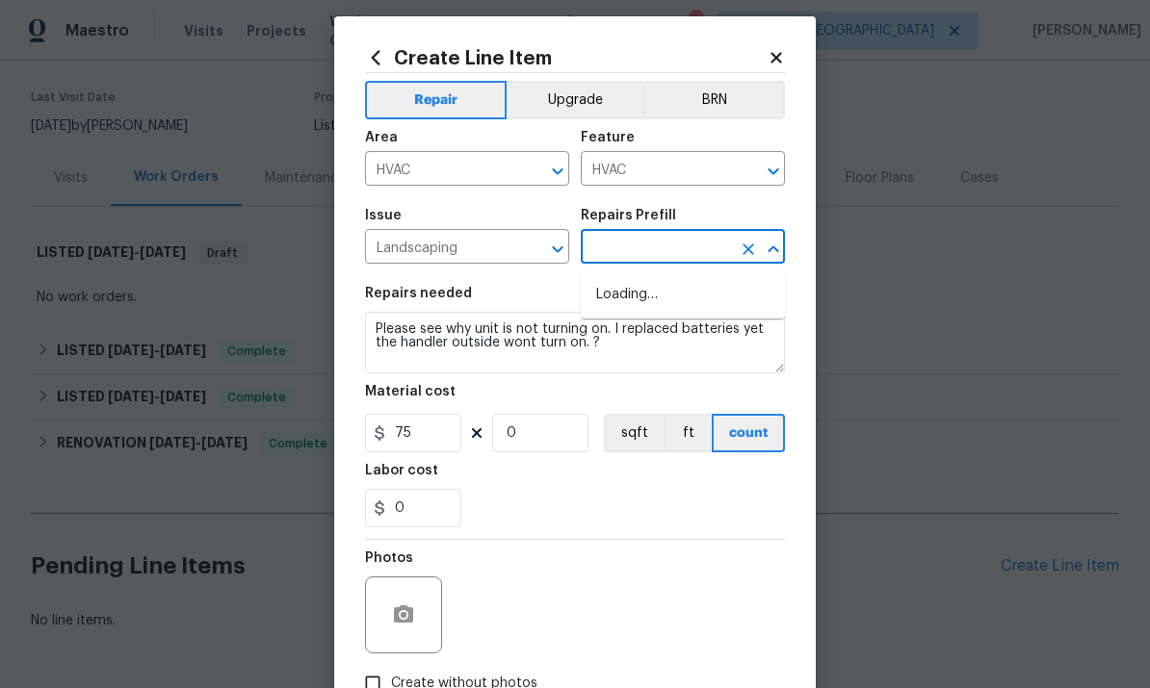
type input "0"
type input "lan"
click at [478, 178] on input "text" at bounding box center [440, 171] width 150 height 30
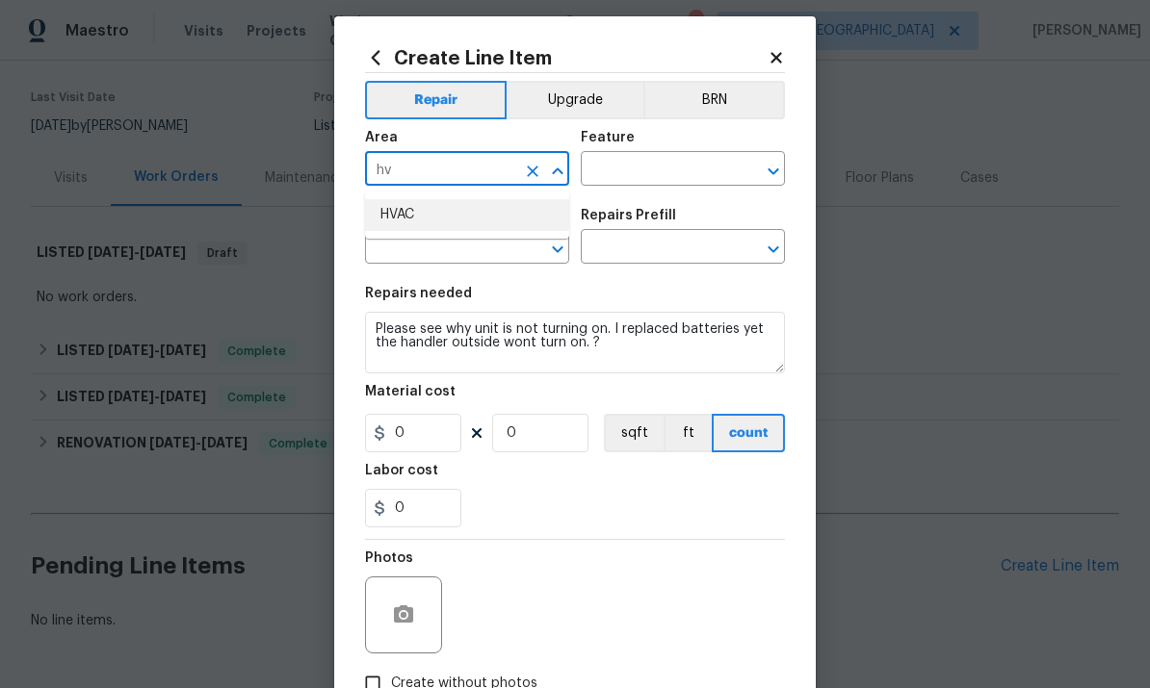
click at [439, 218] on li "HVAC" at bounding box center [467, 215] width 204 height 32
type input "HVAC"
click at [660, 171] on input "text" at bounding box center [656, 171] width 150 height 30
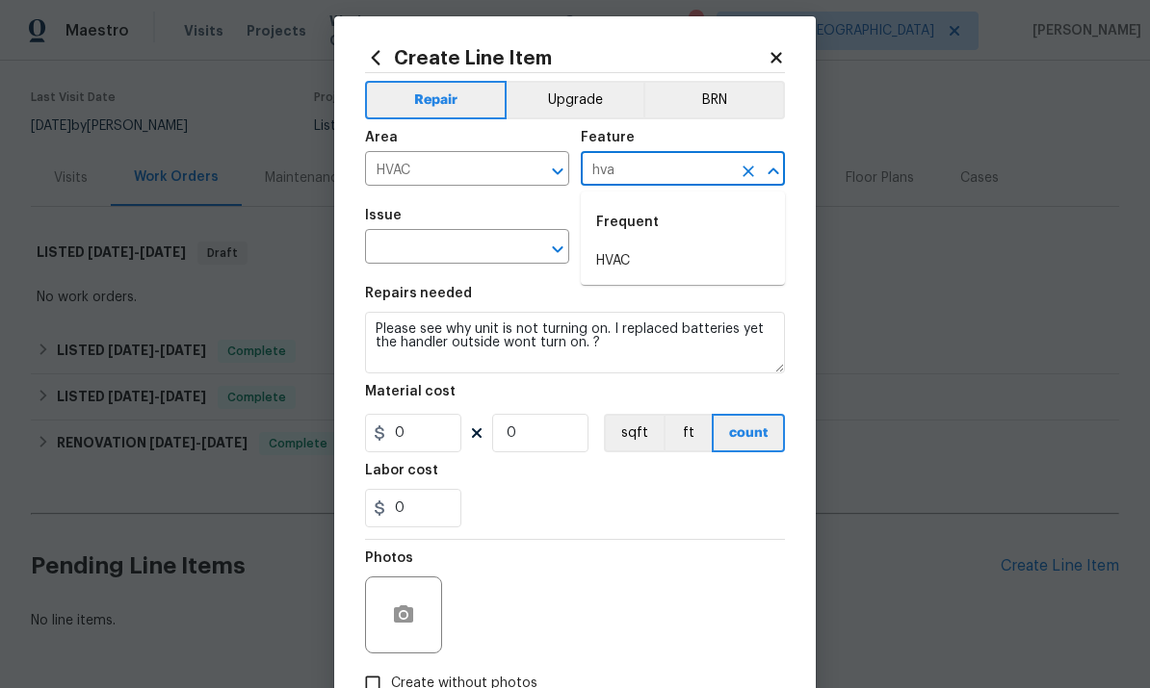
click at [653, 274] on li "HVAC" at bounding box center [683, 261] width 204 height 32
type input "HVAC"
click at [474, 261] on input "text" at bounding box center [440, 249] width 150 height 30
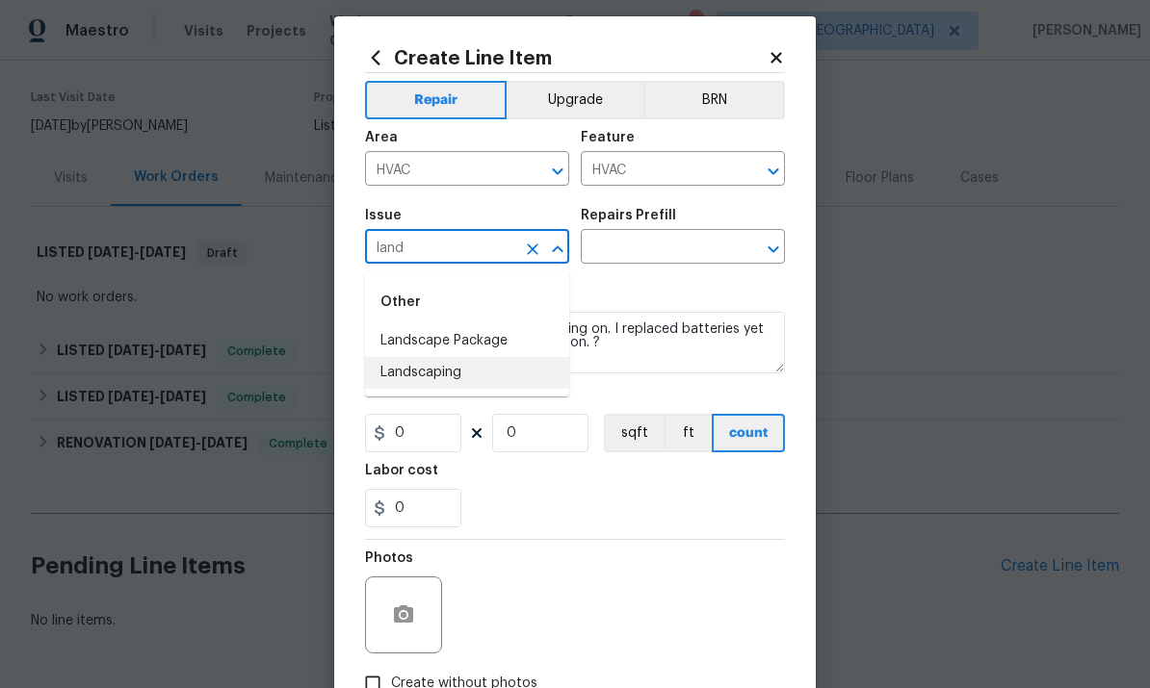
click at [477, 373] on li "Landscaping" at bounding box center [467, 373] width 204 height 32
type input "Landscaping"
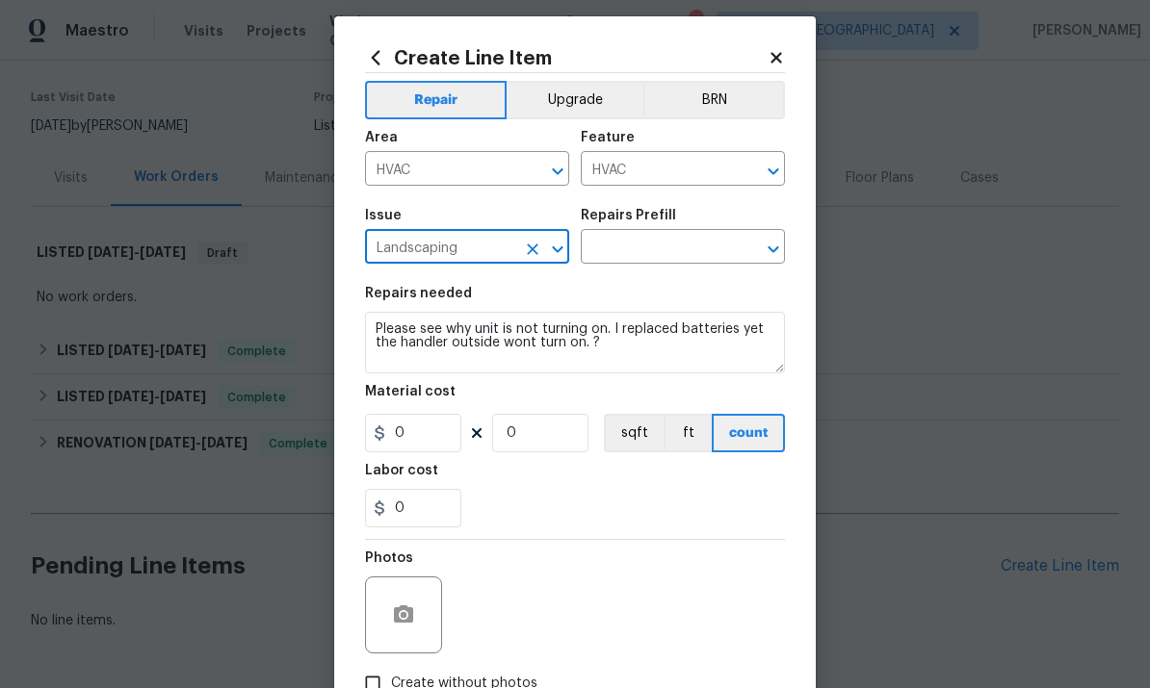
click at [676, 263] on input "text" at bounding box center [656, 249] width 150 height 30
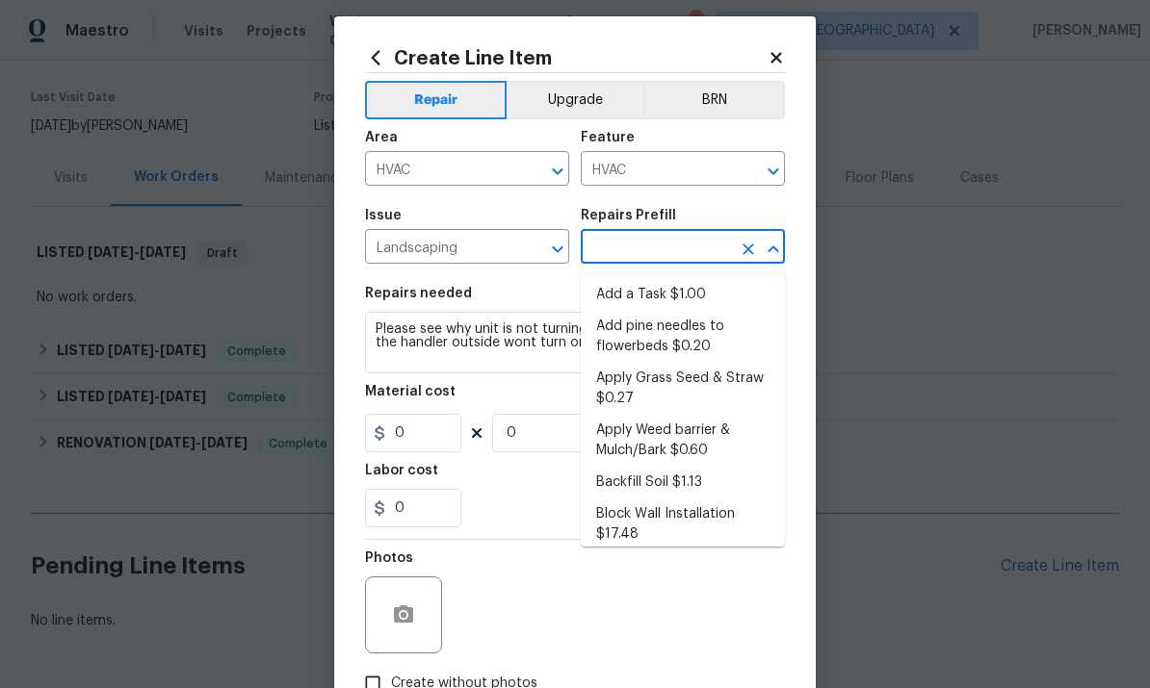
click at [677, 305] on li "Add a Task $1.00" at bounding box center [683, 295] width 204 height 32
type input "Add a Task $1.00"
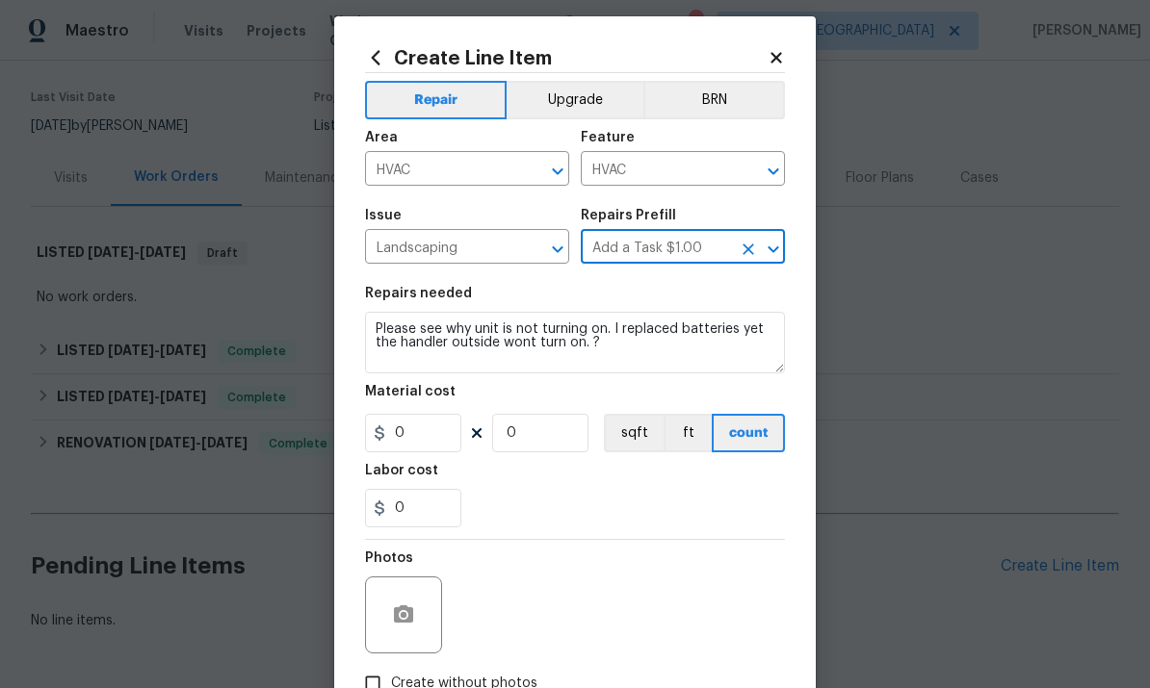
type textarea "HPM to detail"
type input "1"
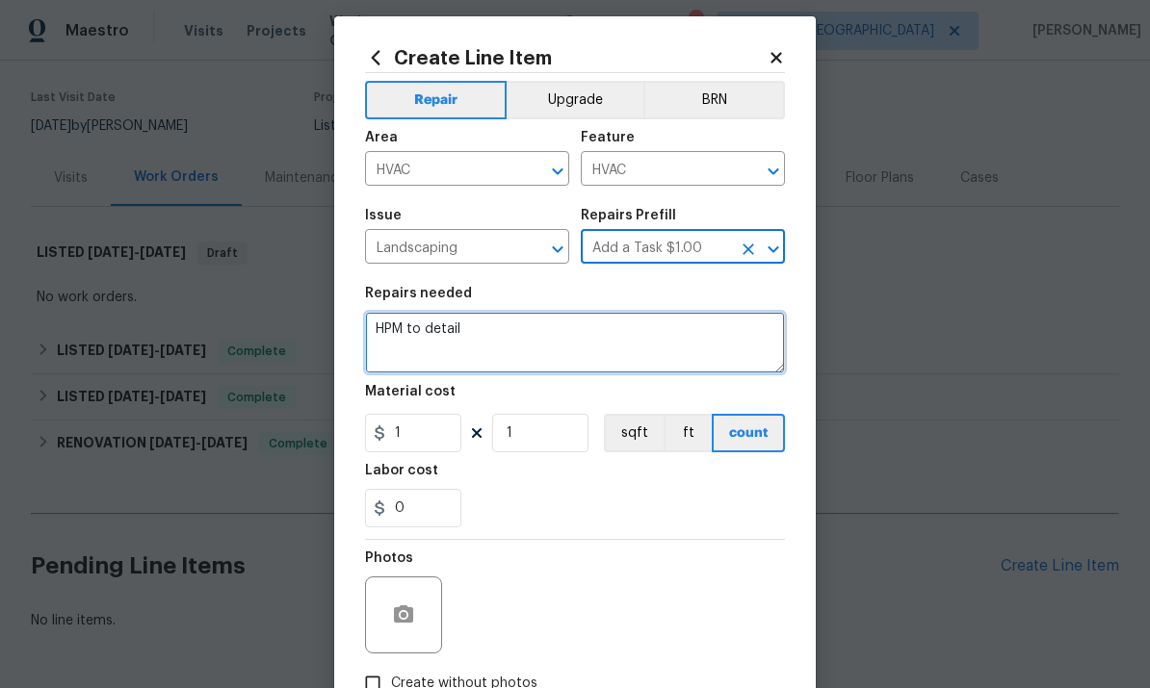
click at [409, 334] on textarea "HPM to detail" at bounding box center [575, 343] width 420 height 62
click at [409, 333] on textarea "HPM to detail" at bounding box center [575, 343] width 420 height 62
click at [417, 329] on textarea "HPM to detail" at bounding box center [575, 343] width 420 height 62
click at [417, 328] on textarea "HPM to detail" at bounding box center [575, 343] width 420 height 62
click at [431, 326] on textarea "HPM to detail" at bounding box center [575, 343] width 420 height 62
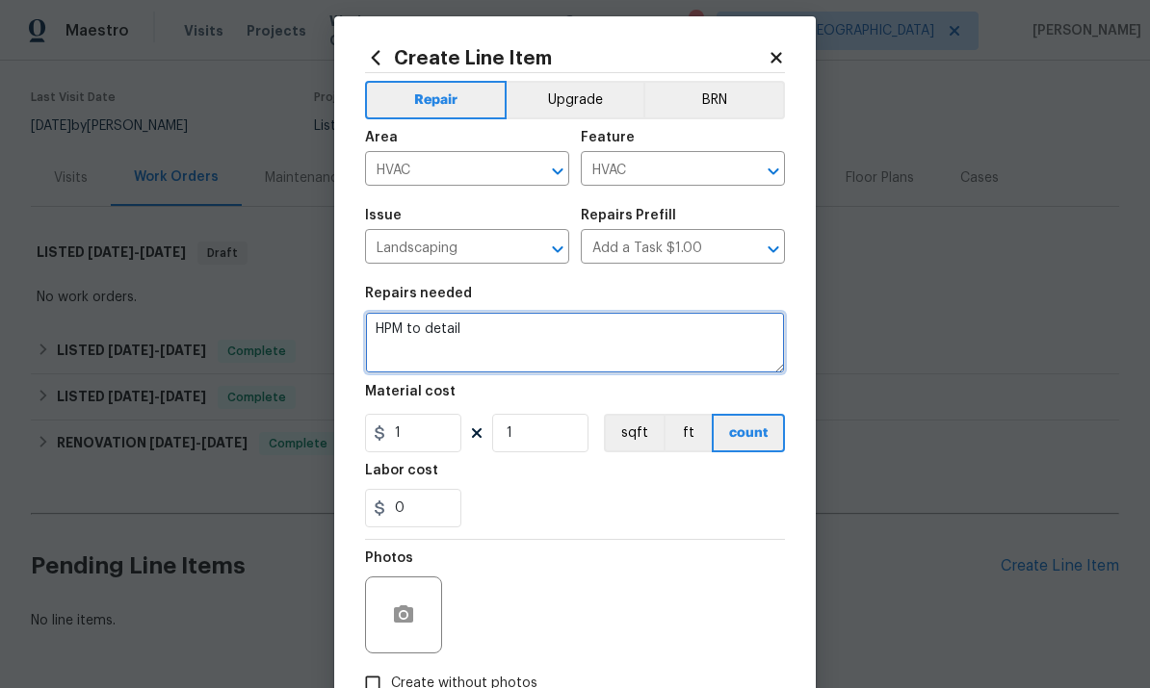
click at [431, 326] on textarea "HPM to detail" at bounding box center [575, 343] width 420 height 62
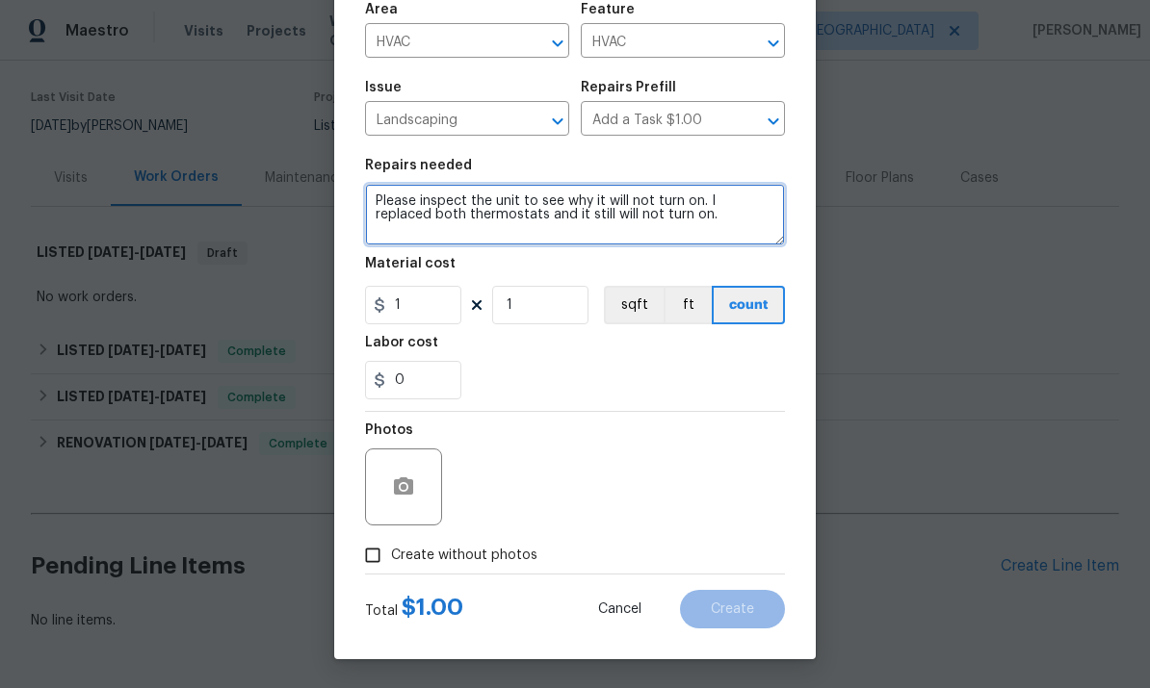
scroll to position [144, 0]
type textarea "Please inspect the unit to see why it will not turn on. I replaced both thermos…"
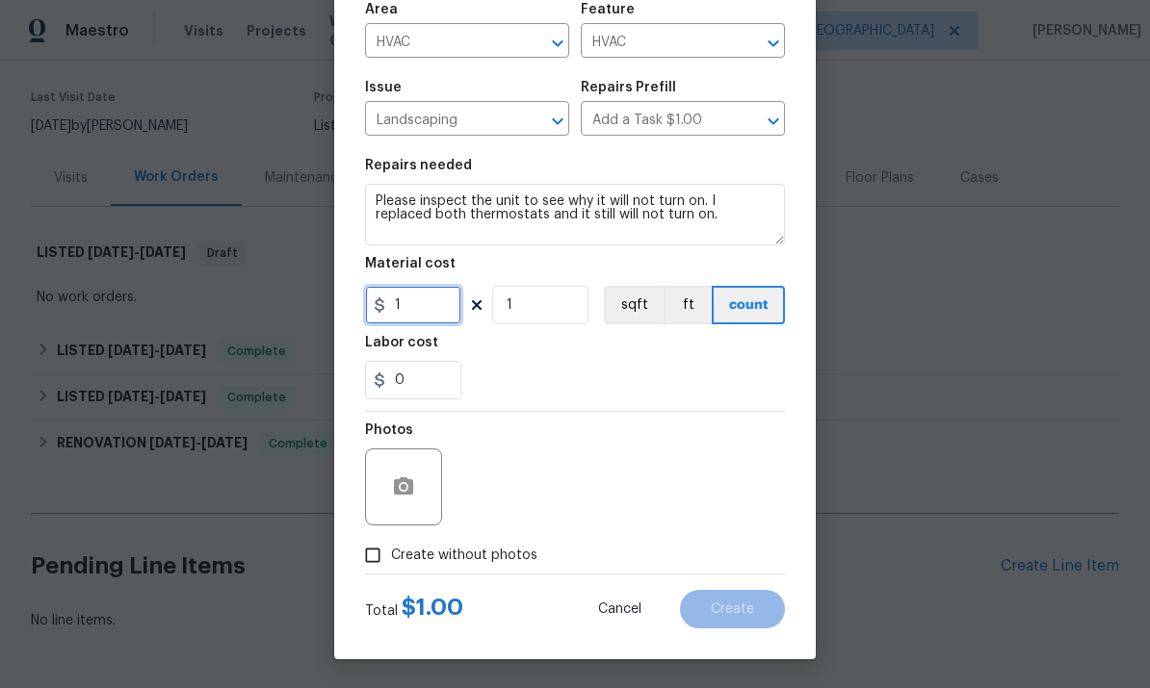
click at [424, 322] on input "1" at bounding box center [413, 305] width 96 height 39
type input "75"
click at [375, 548] on input "Create without photos" at bounding box center [372, 555] width 37 height 37
checkbox input "true"
click at [549, 485] on textarea at bounding box center [620, 487] width 327 height 77
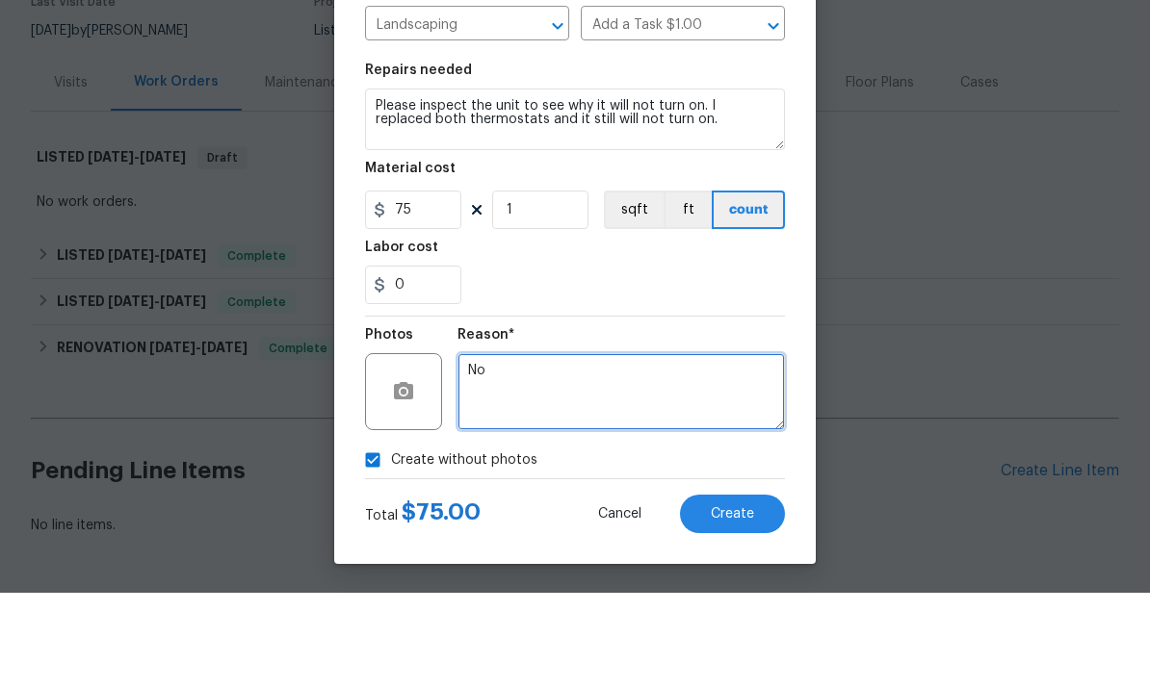
scroll to position [72, 0]
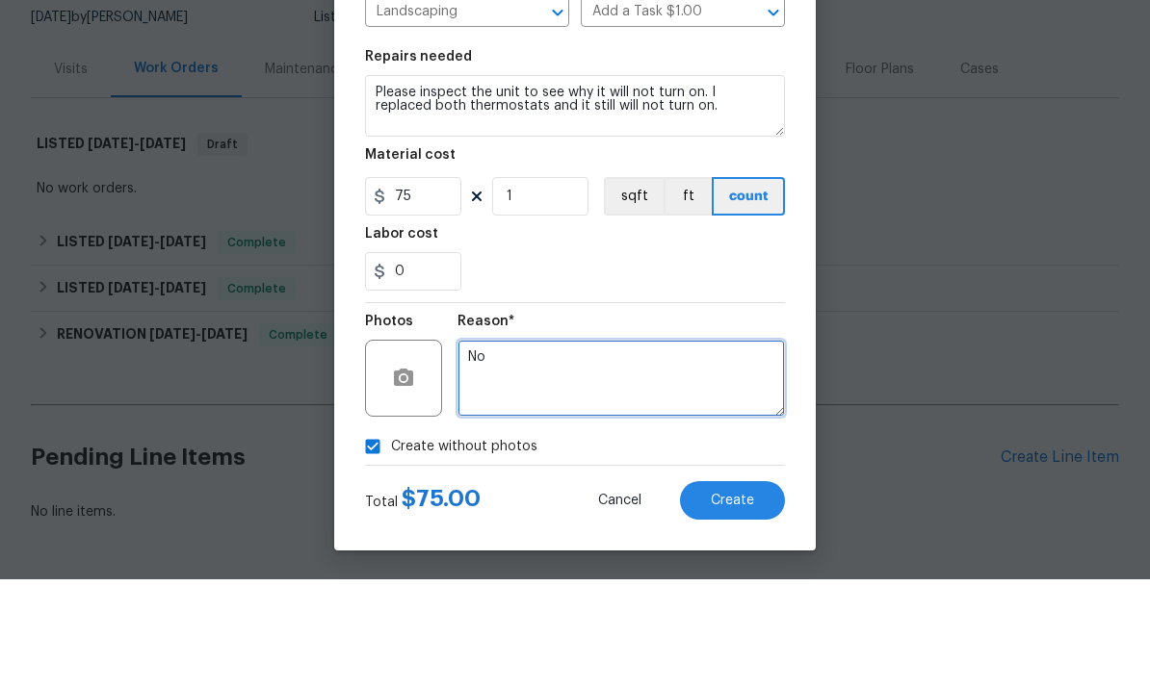
type textarea "No"
click at [741, 590] on button "Create" at bounding box center [732, 609] width 105 height 39
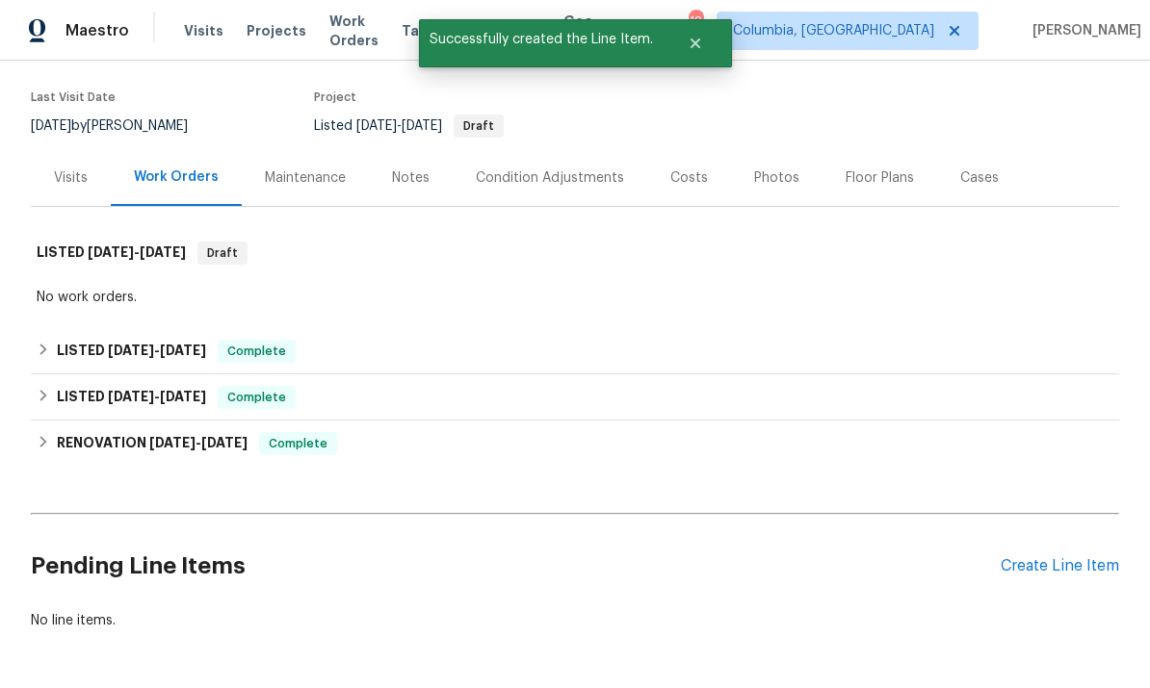
scroll to position [0, 0]
